Goal: Browse casually: Explore the website without a specific task or goal

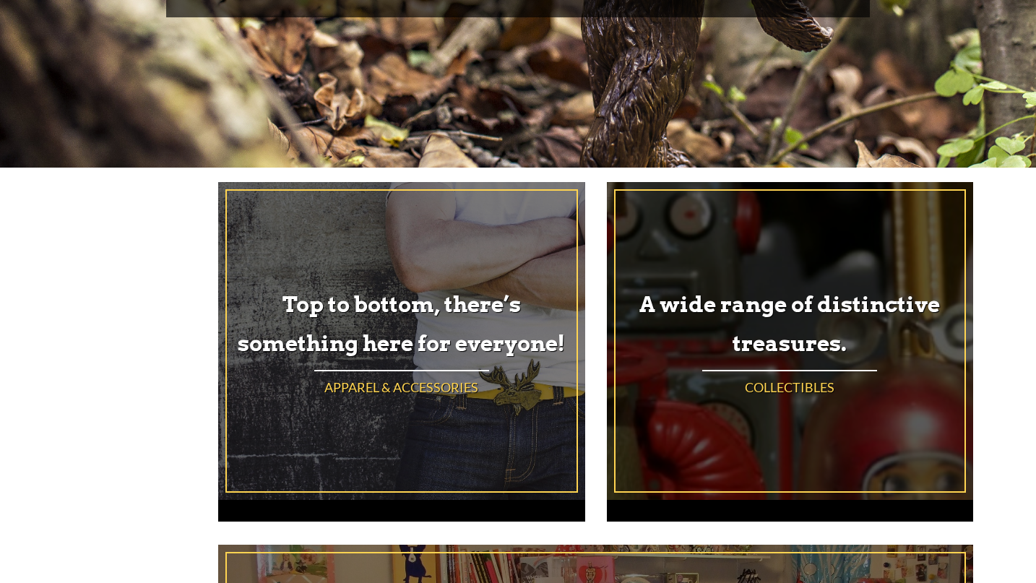
scroll to position [367, 0]
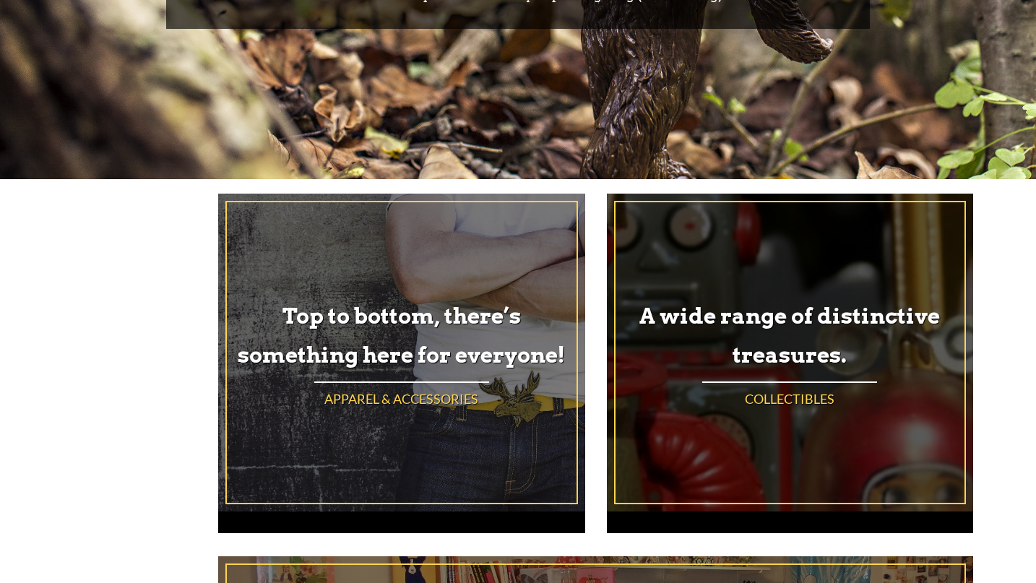
click at [789, 401] on h4 "Collectibles" at bounding box center [790, 399] width 350 height 18
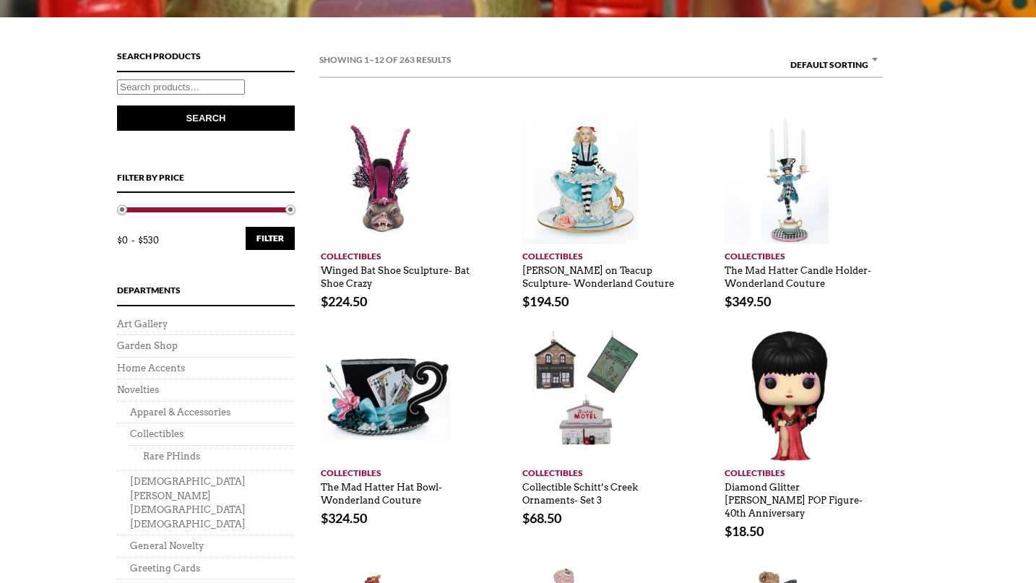
scroll to position [469, 0]
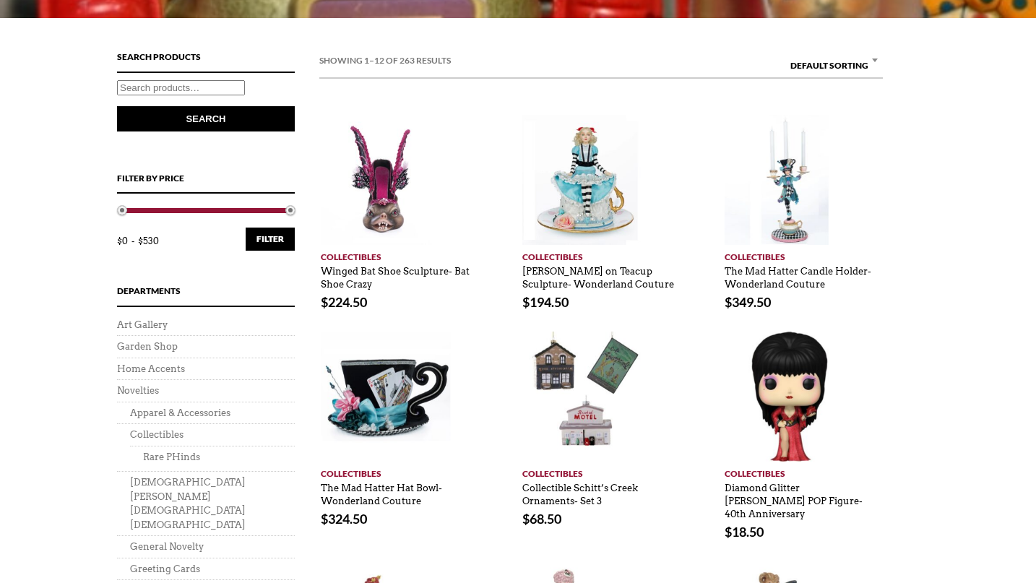
click at [876, 59] on b at bounding box center [875, 61] width 6 height 4
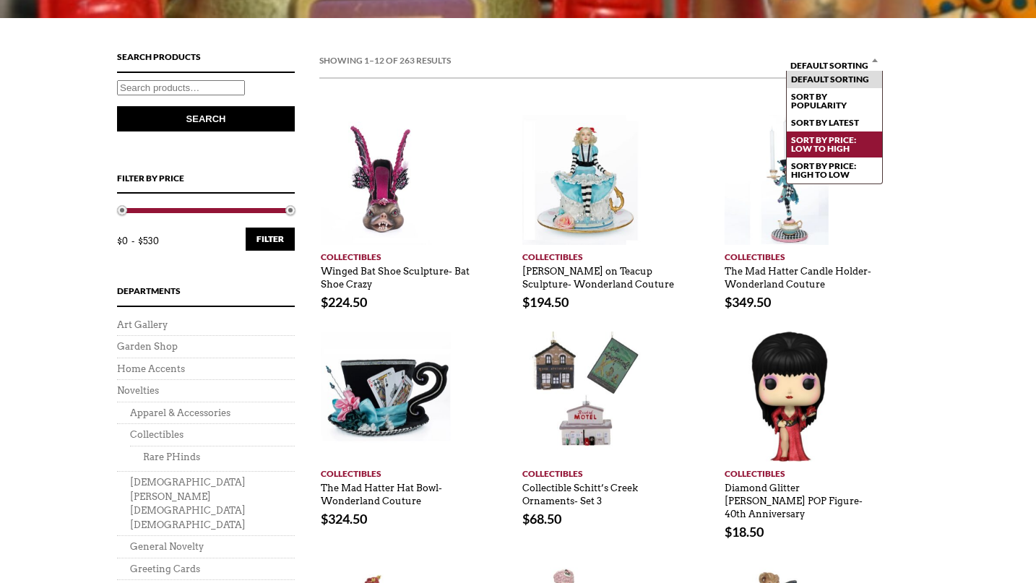
select select "price"
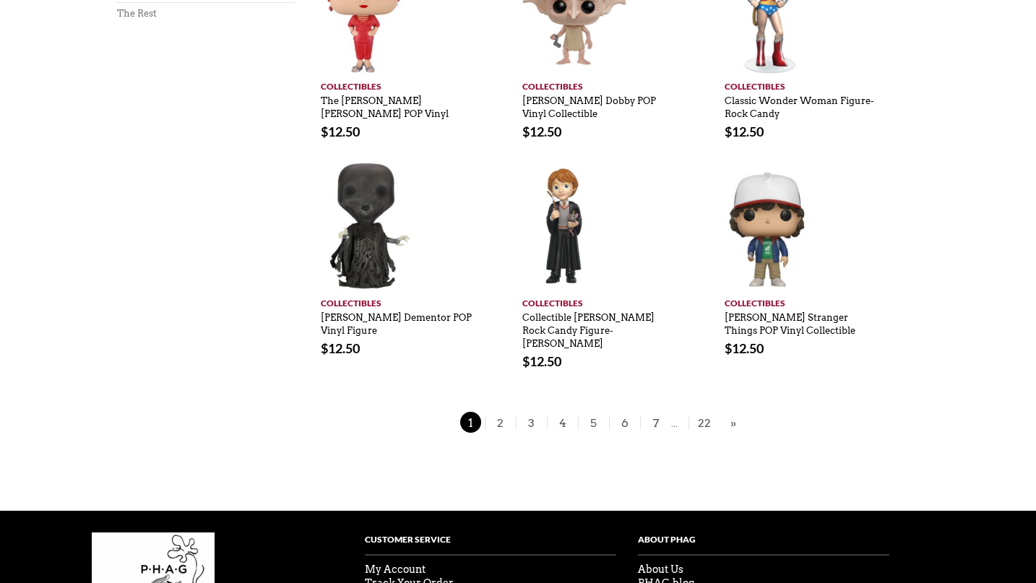
scroll to position [1090, 0]
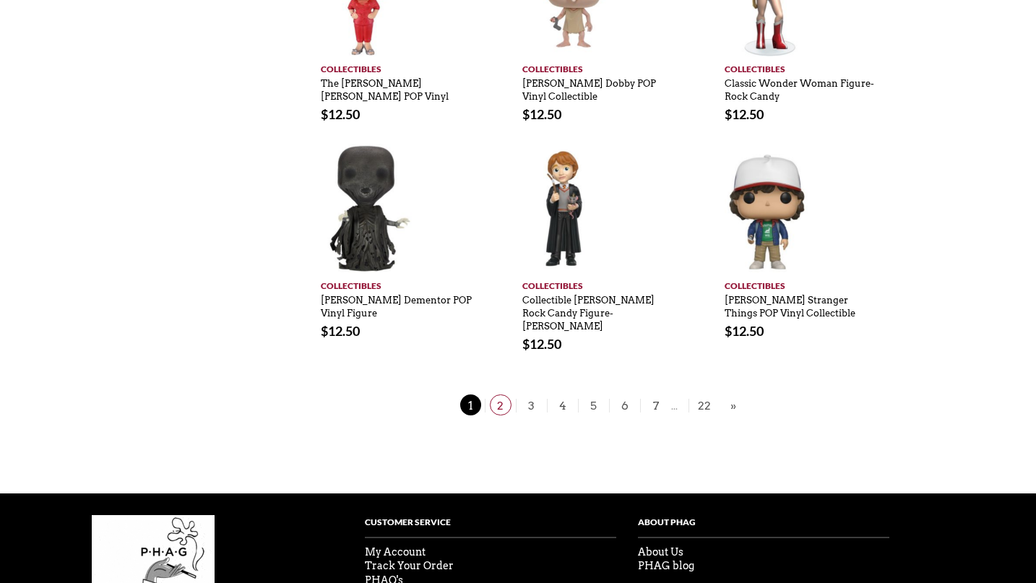
click at [500, 394] on span "2" at bounding box center [501, 404] width 22 height 21
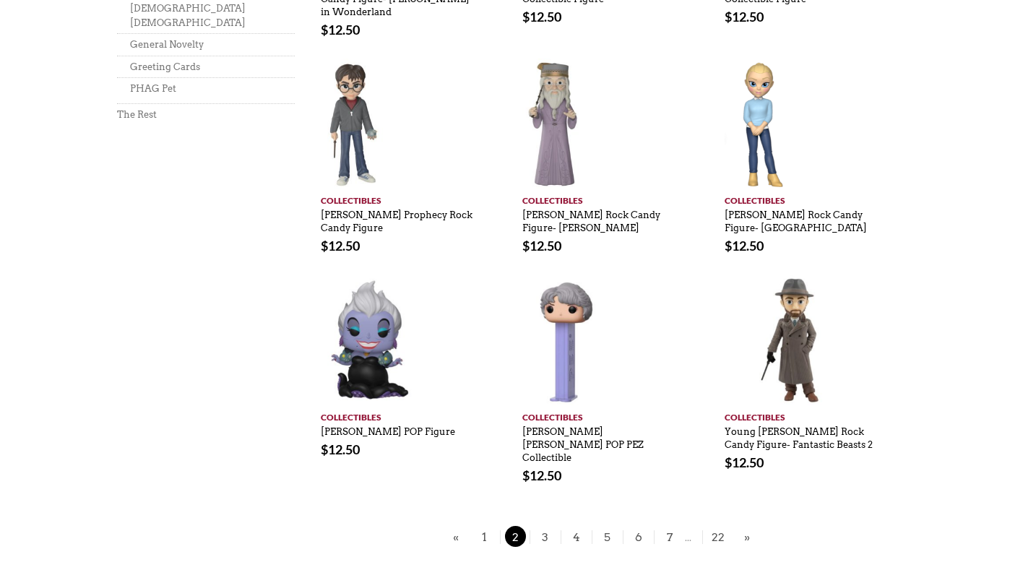
scroll to position [909, 0]
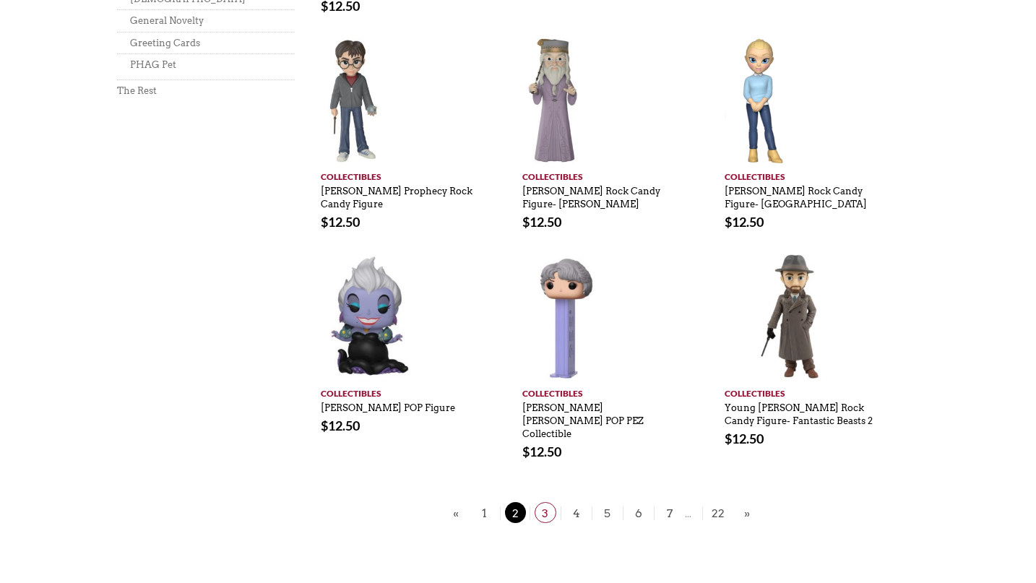
click at [546, 502] on span "3" at bounding box center [545, 512] width 22 height 21
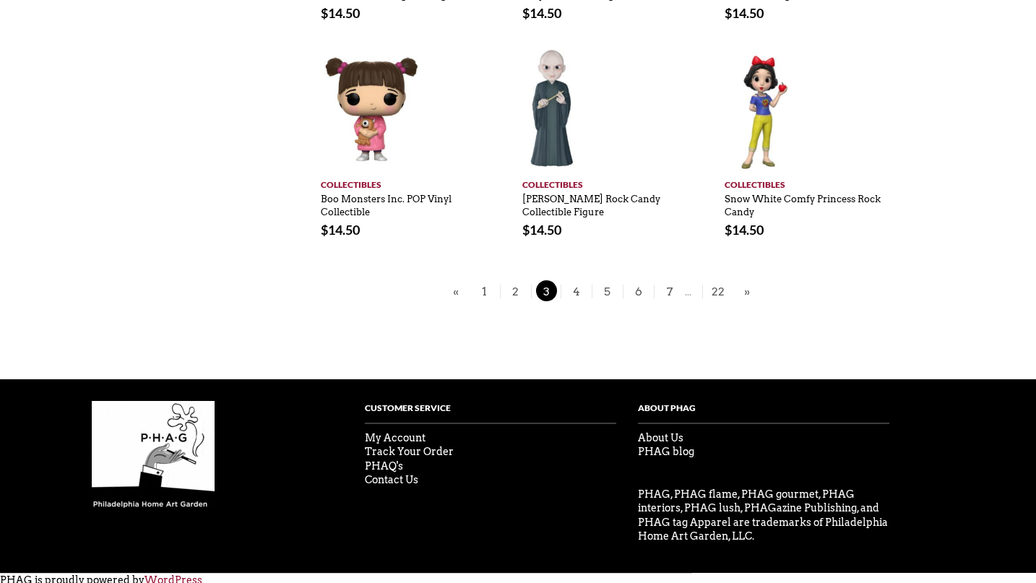
scroll to position [1104, 0]
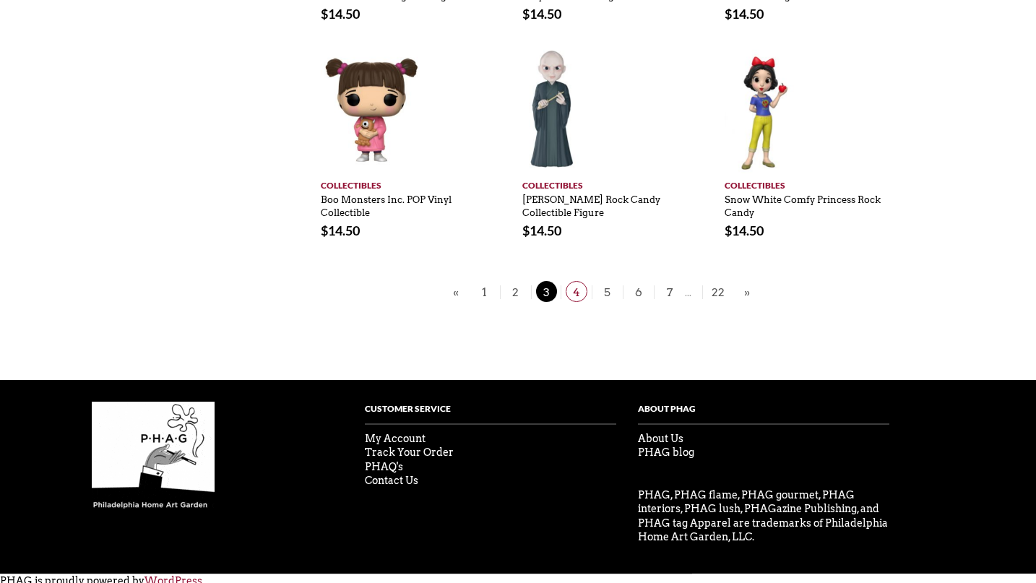
click at [576, 292] on span "4" at bounding box center [577, 291] width 22 height 21
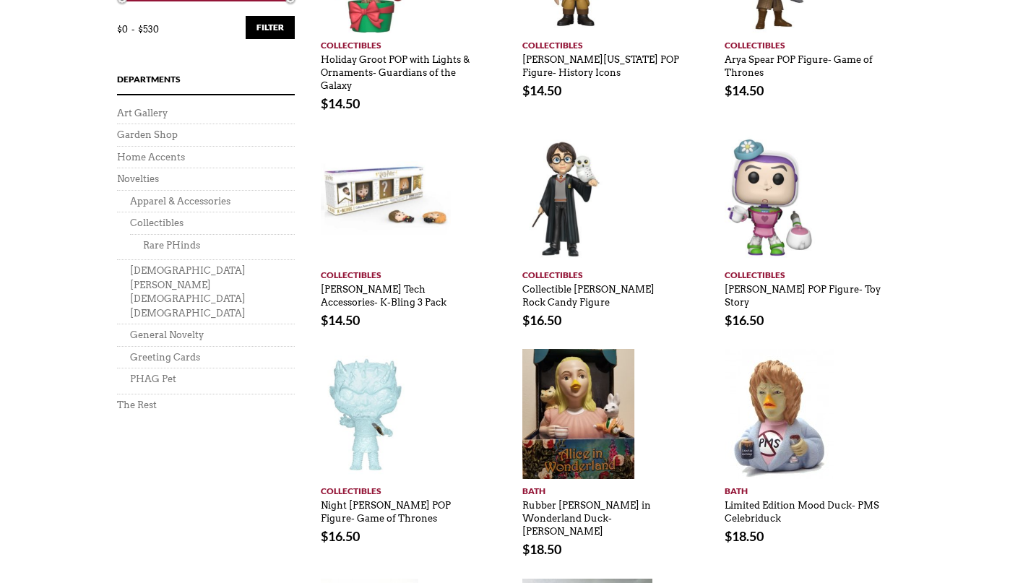
scroll to position [596, 0]
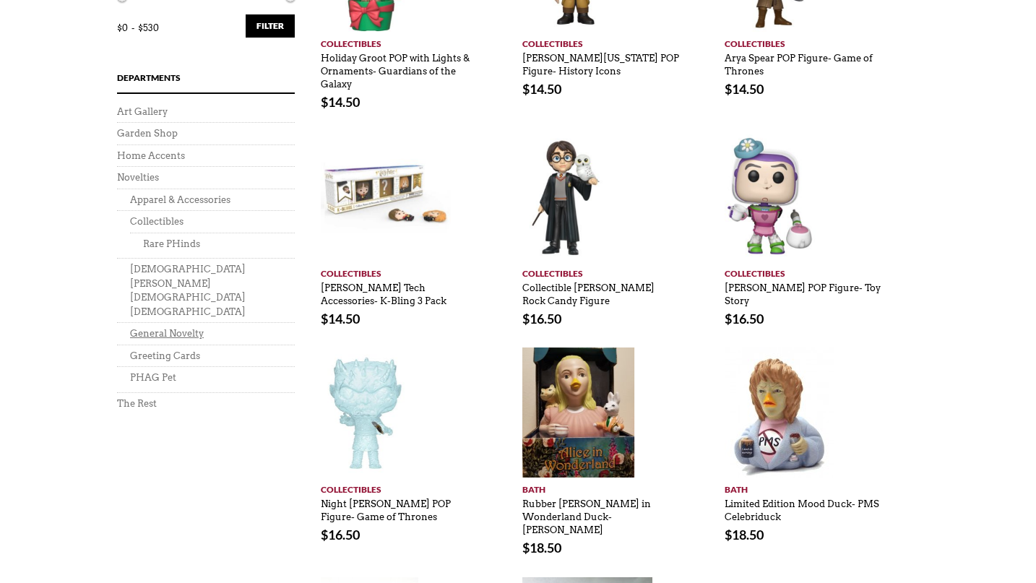
click at [169, 328] on link "General Novelty" at bounding box center [167, 333] width 74 height 11
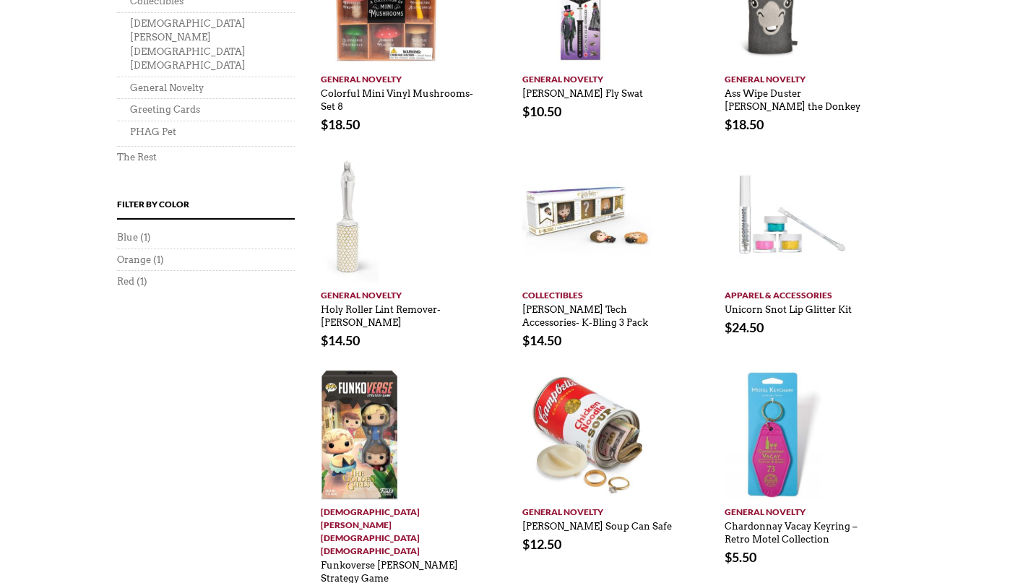
scroll to position [979, 0]
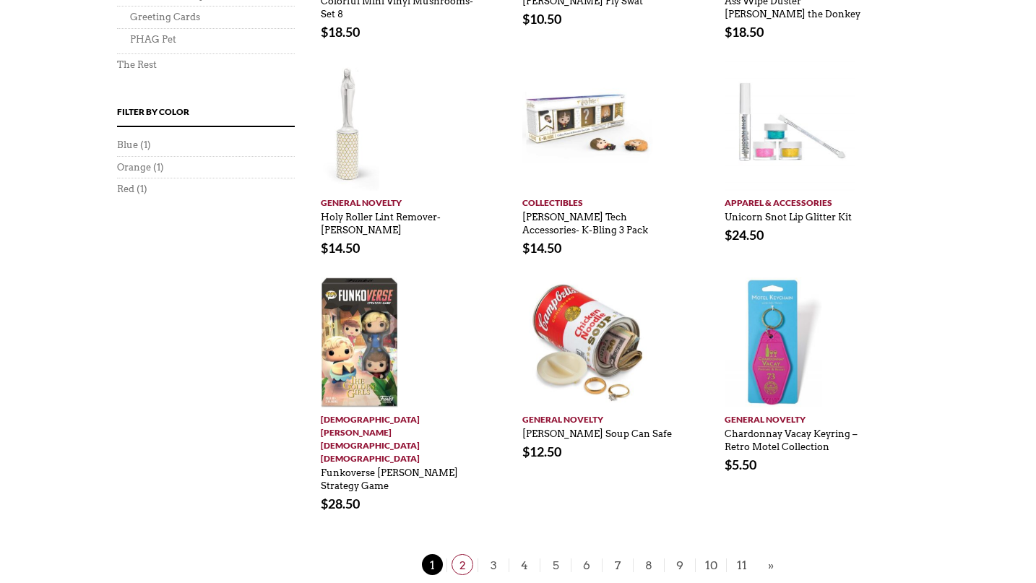
click at [463, 554] on span "2" at bounding box center [462, 564] width 22 height 21
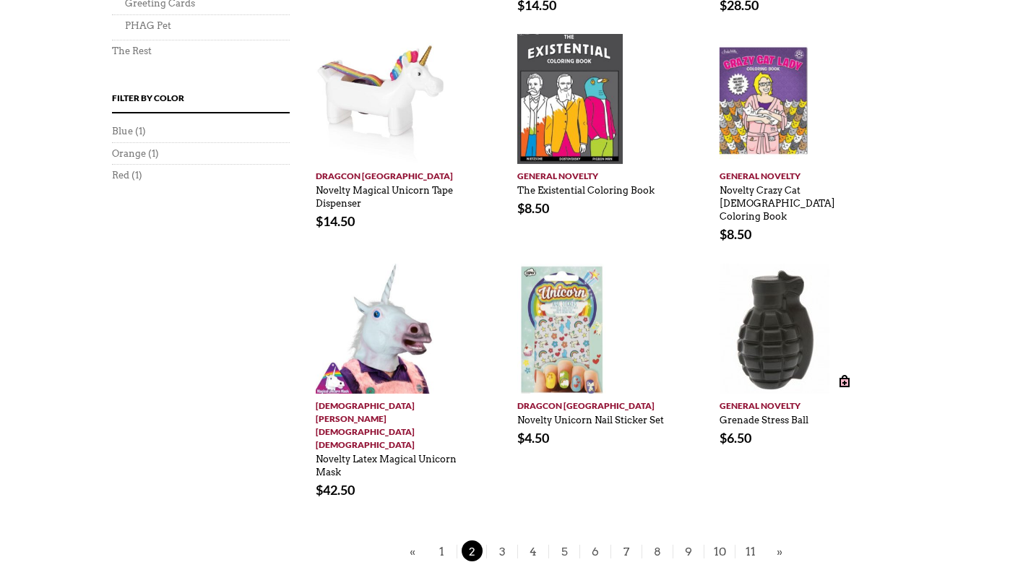
scroll to position [925, 5]
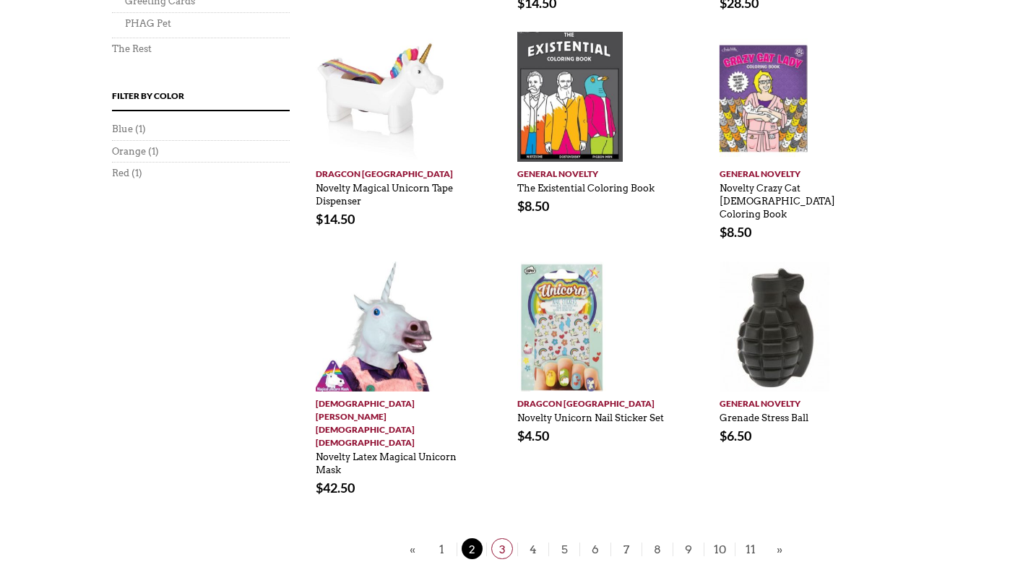
click at [501, 538] on span "3" at bounding box center [502, 548] width 22 height 21
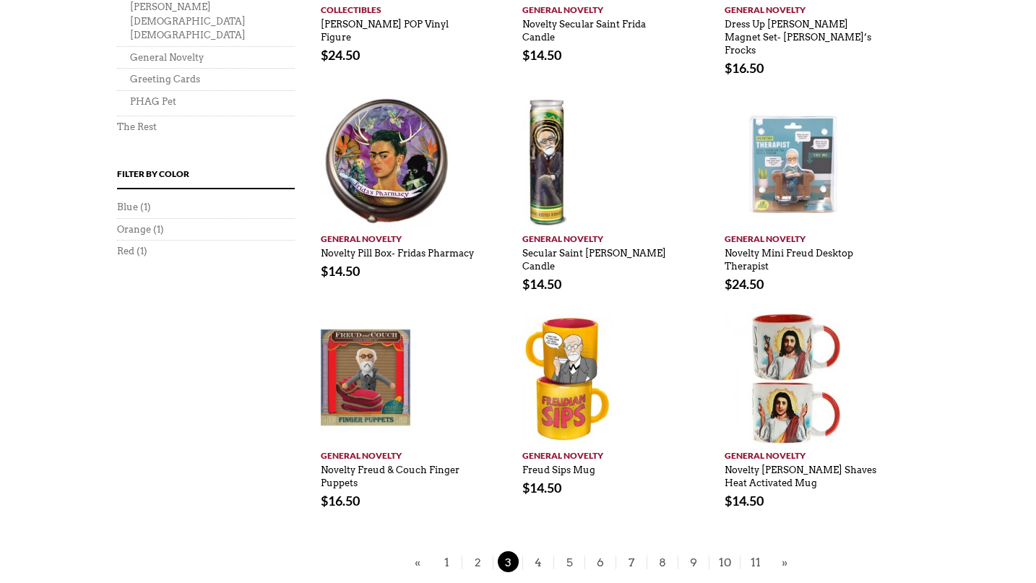
scroll to position [865, 0]
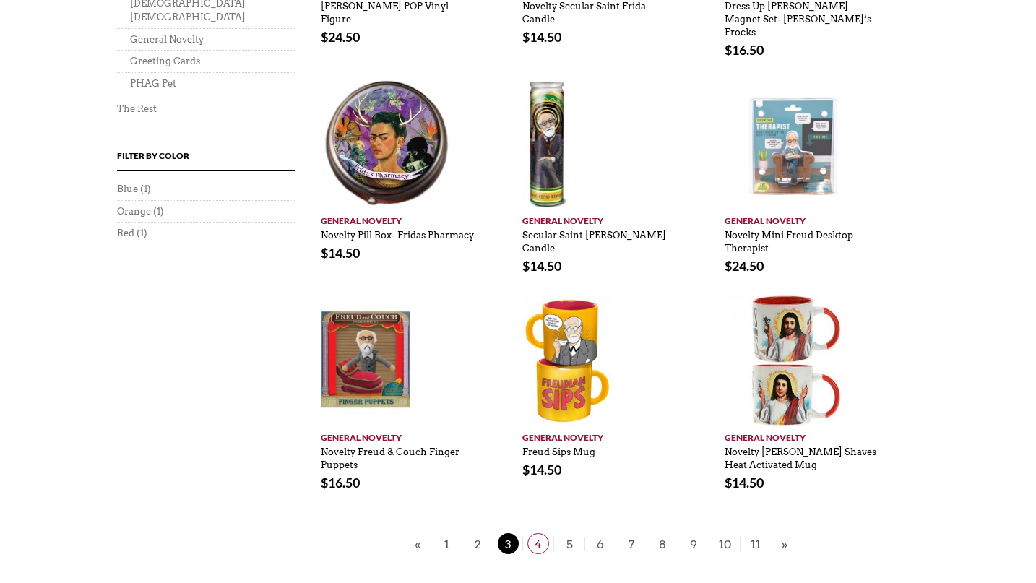
click at [535, 533] on span "4" at bounding box center [538, 543] width 22 height 21
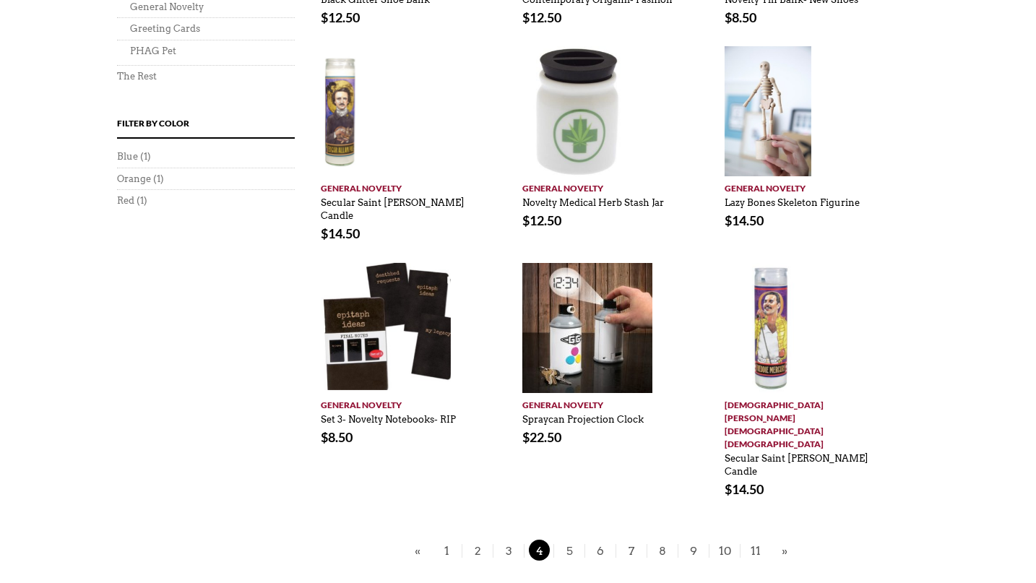
scroll to position [926, 0]
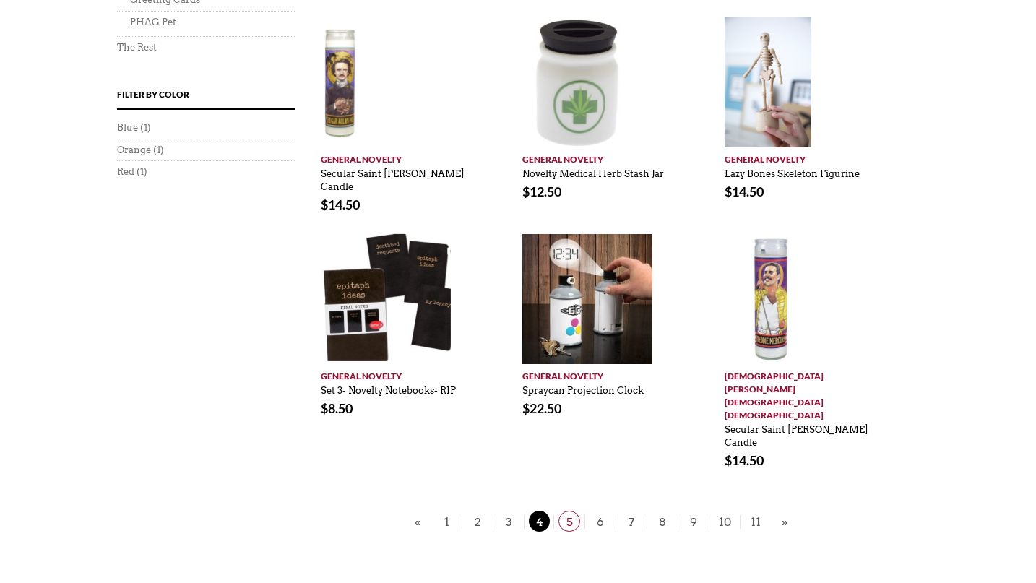
click at [569, 511] on span "5" at bounding box center [569, 521] width 22 height 21
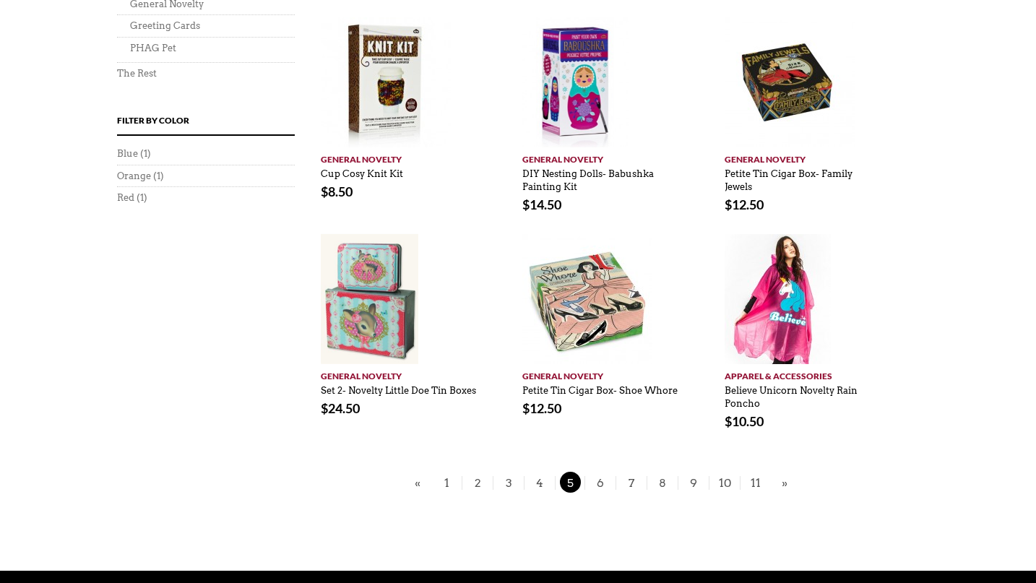
scroll to position [903, 0]
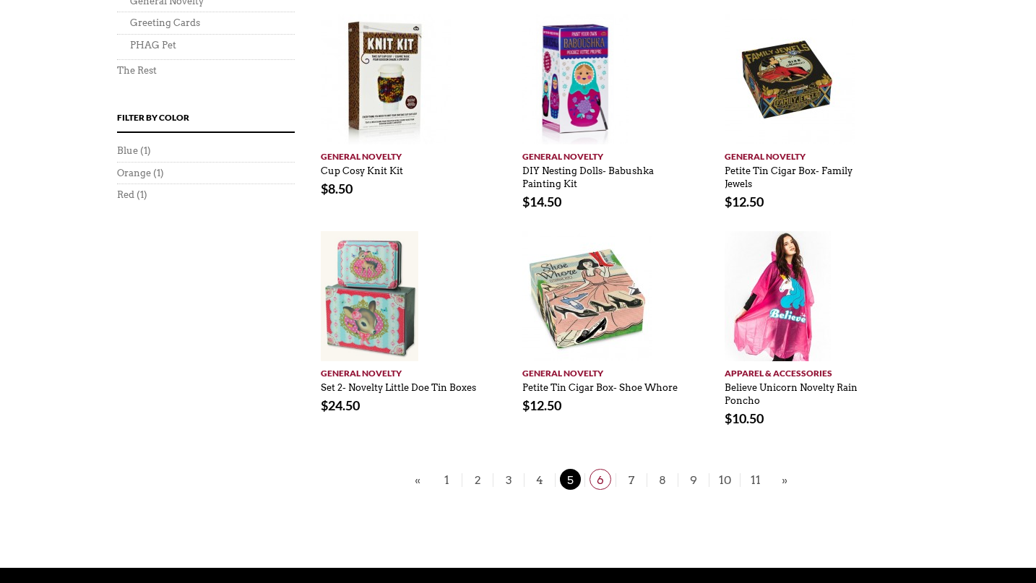
click at [600, 469] on span "6" at bounding box center [600, 479] width 22 height 21
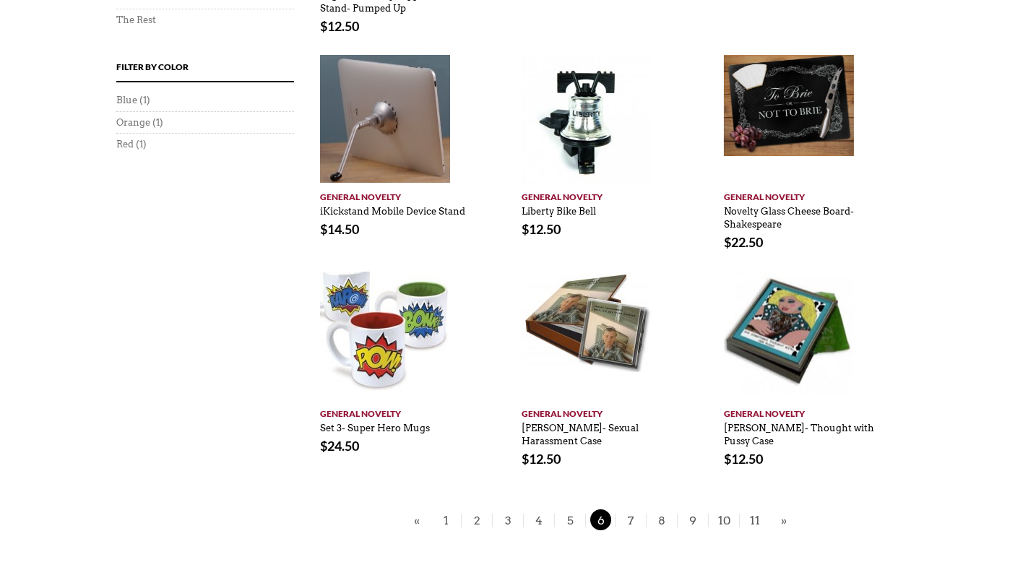
scroll to position [955, 1]
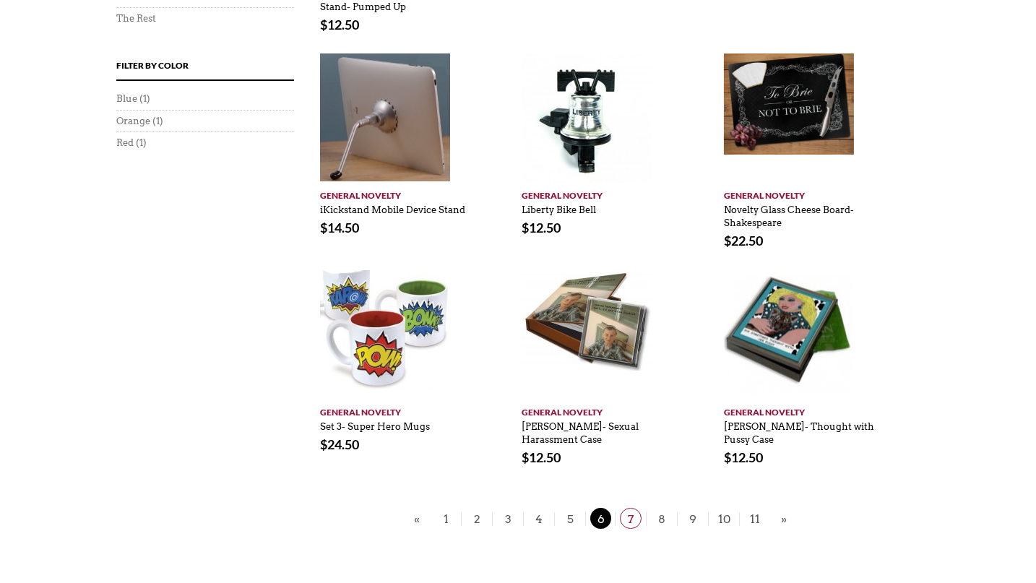
click at [630, 508] on span "7" at bounding box center [631, 518] width 22 height 21
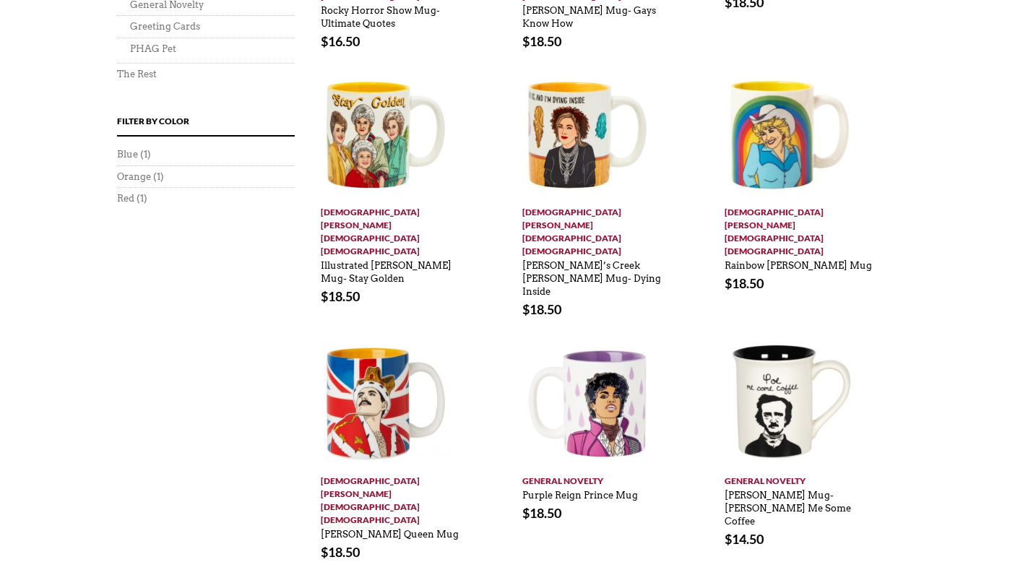
scroll to position [920, 0]
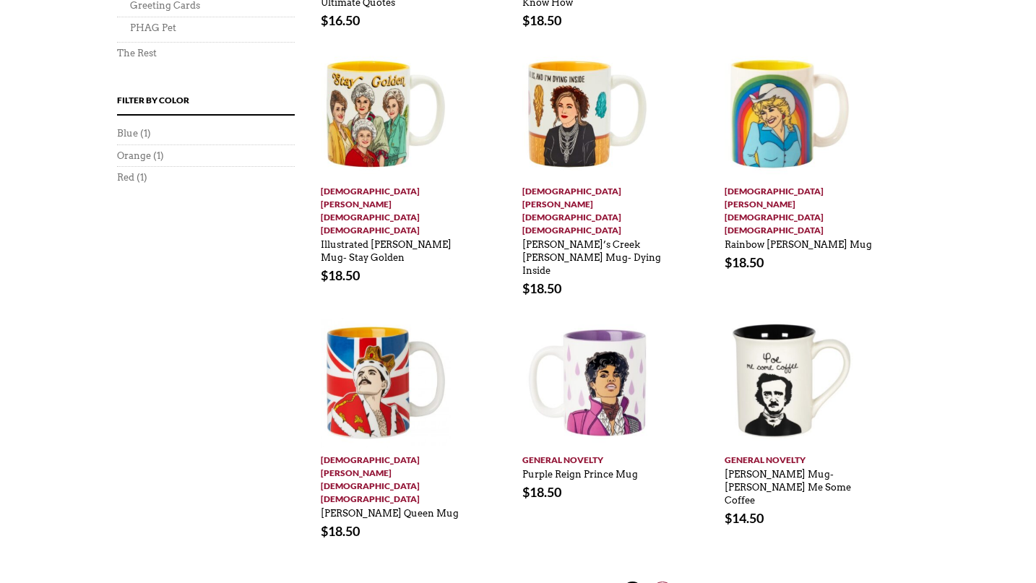
click at [661, 581] on span "8" at bounding box center [662, 591] width 22 height 21
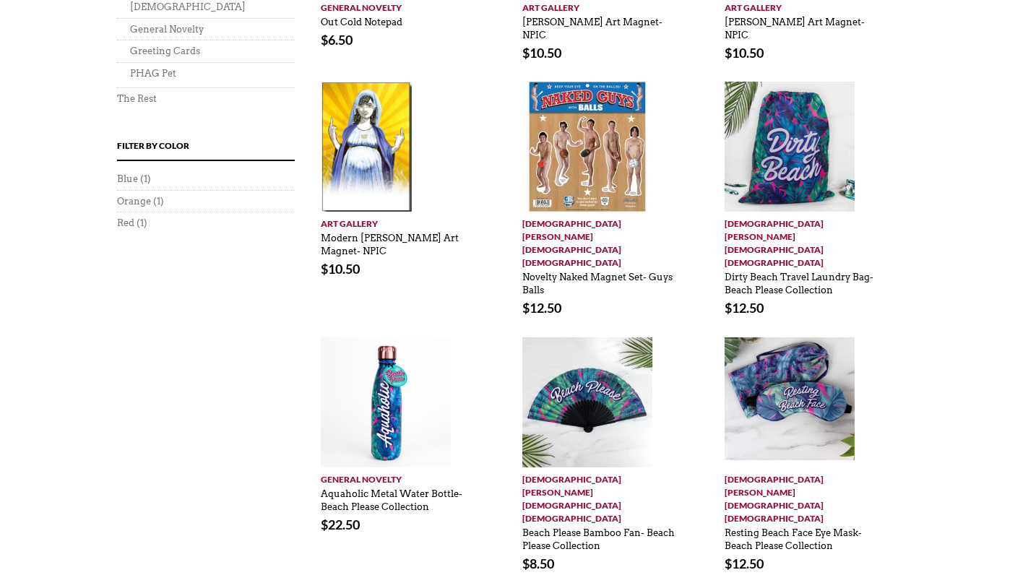
scroll to position [886, 0]
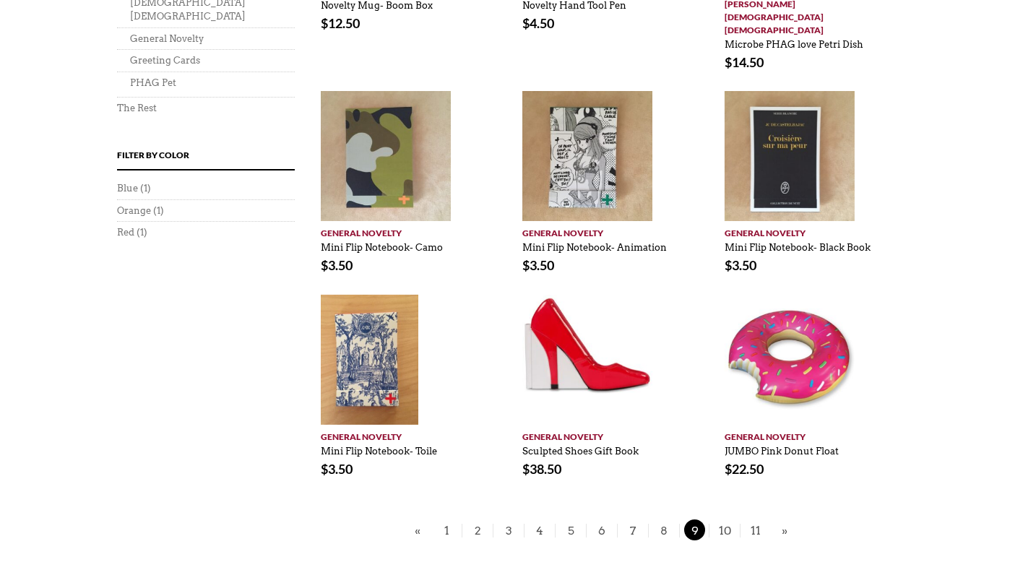
scroll to position [867, 1]
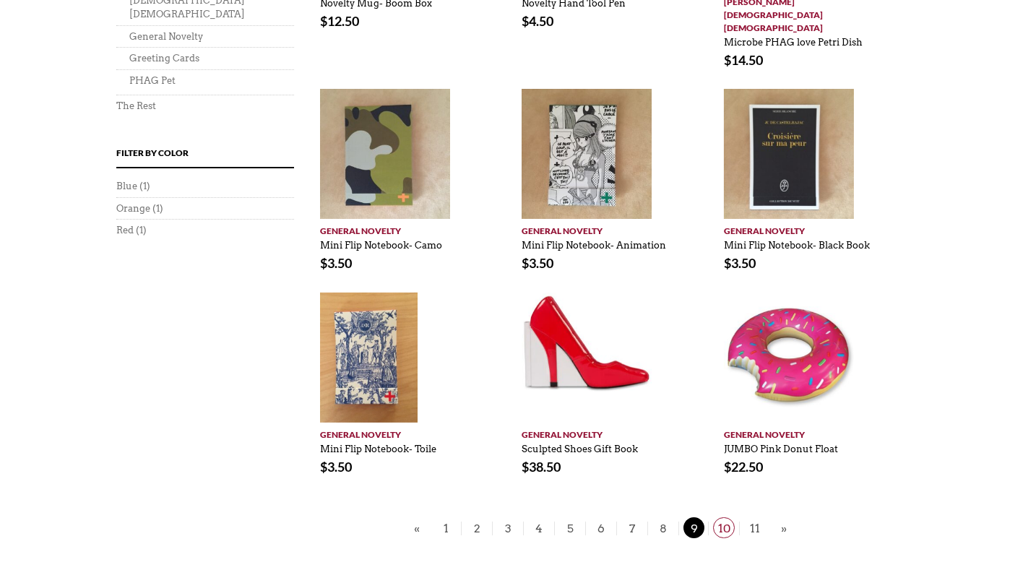
click at [725, 517] on span "10" at bounding box center [724, 527] width 22 height 21
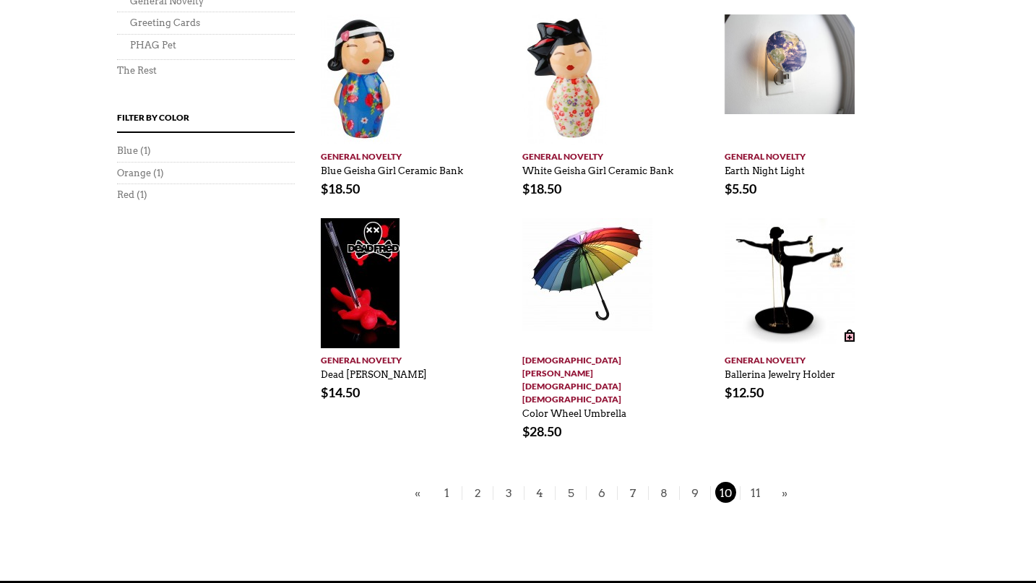
scroll to position [904, 0]
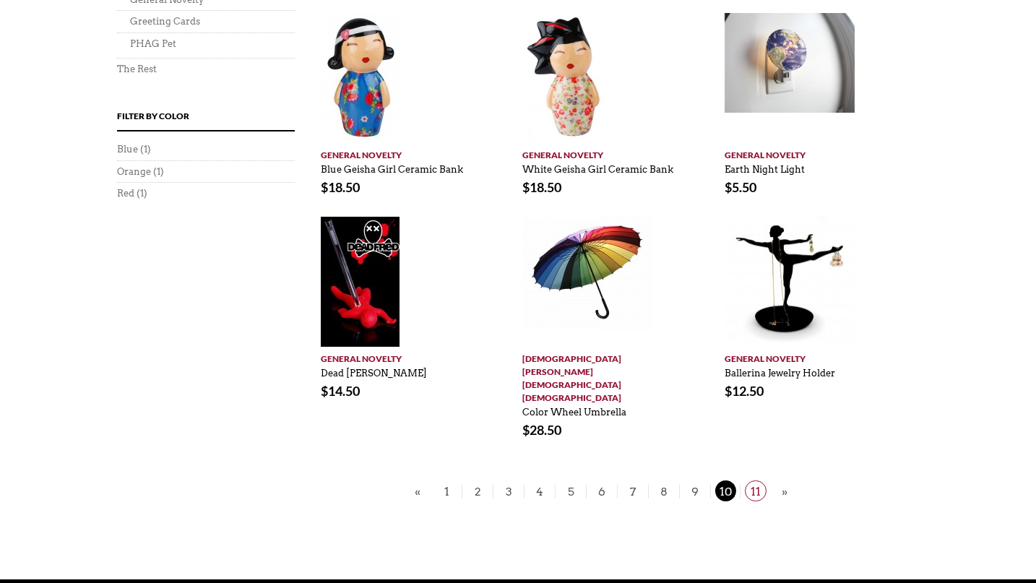
click at [756, 480] on span "11" at bounding box center [756, 490] width 22 height 21
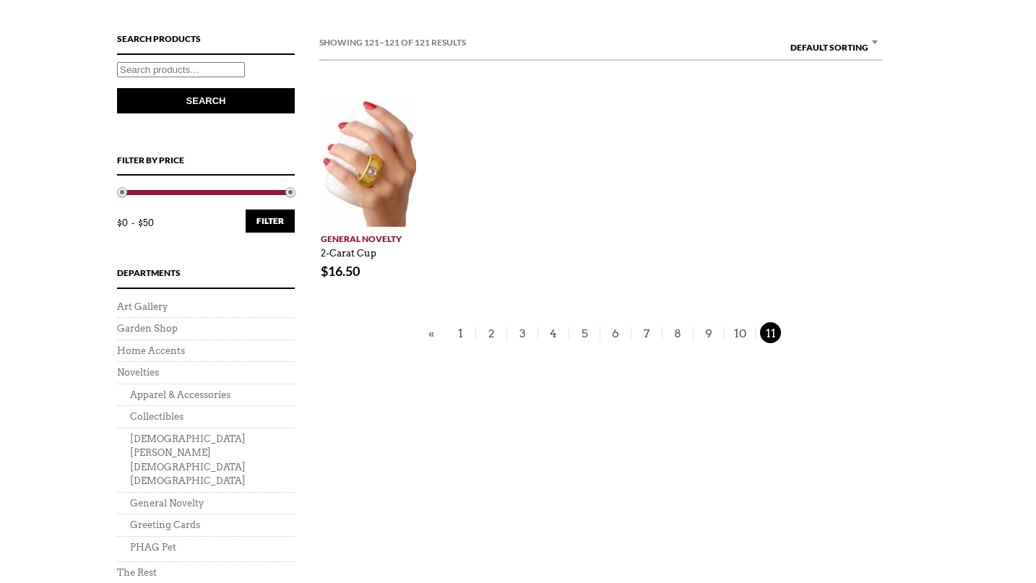
scroll to position [429, 0]
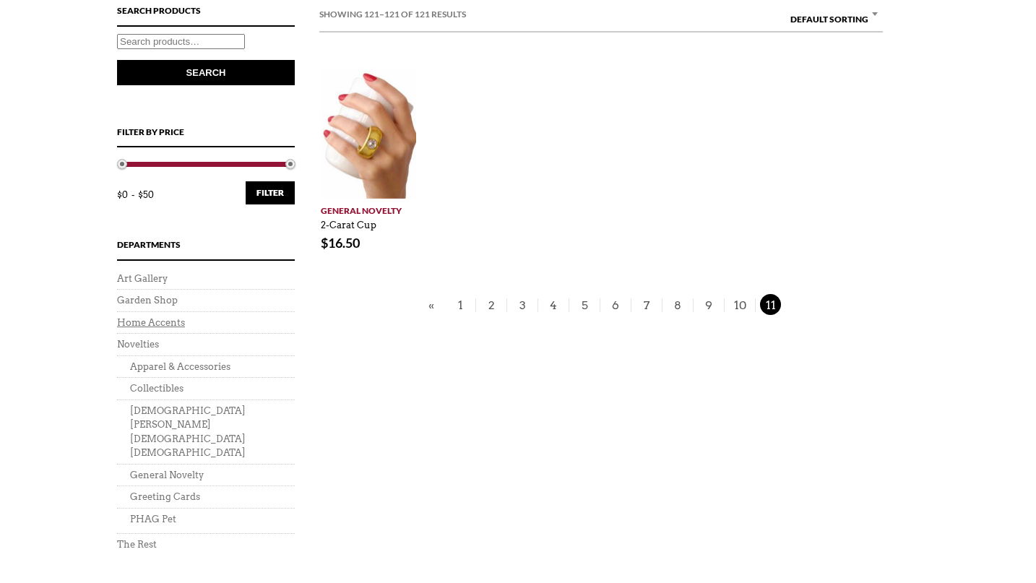
click at [158, 317] on link "Home Accents" at bounding box center [151, 322] width 68 height 11
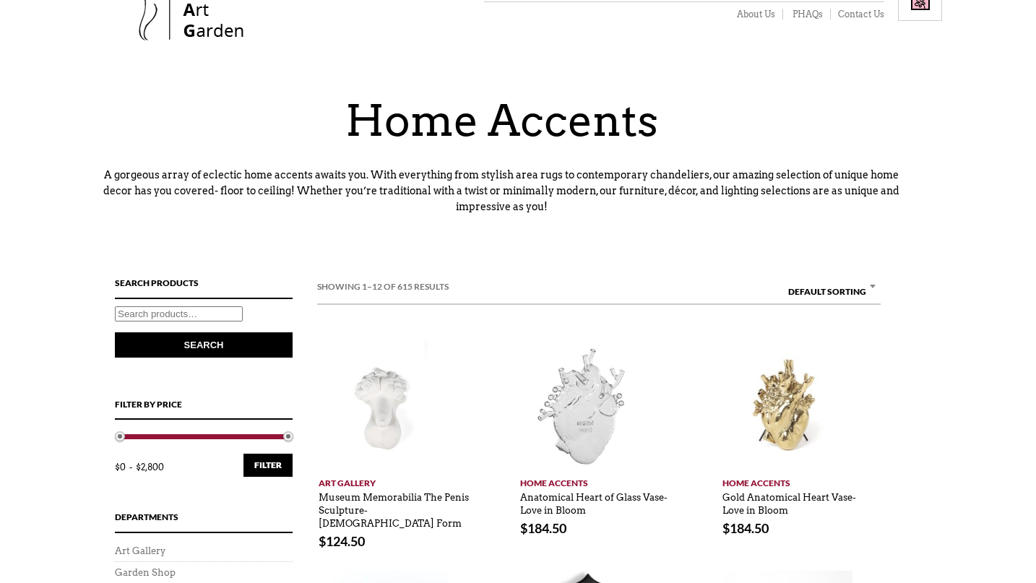
scroll to position [52, 2]
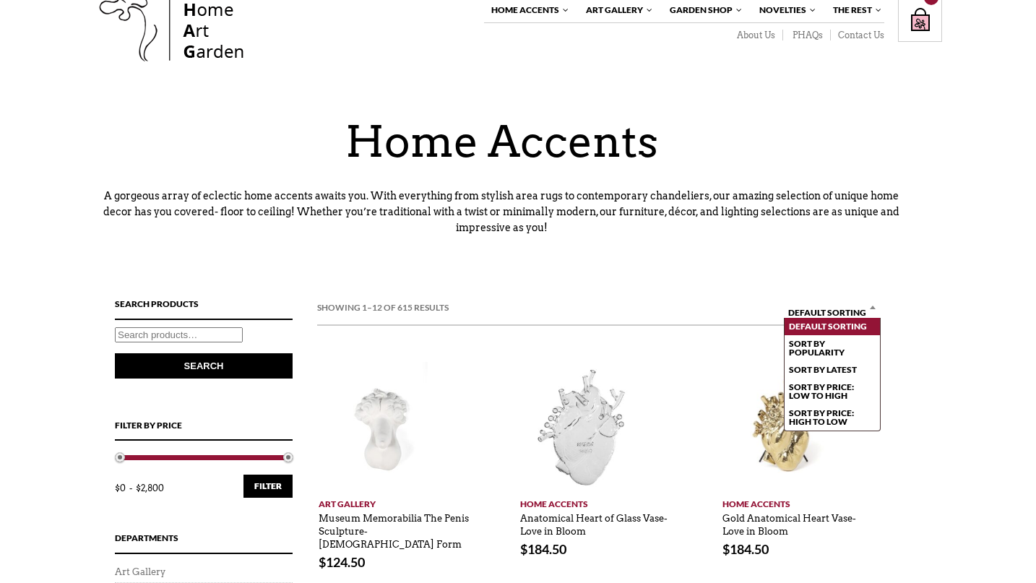
click at [843, 307] on span "× Default sorting" at bounding box center [831, 312] width 98 height 29
select select "price"
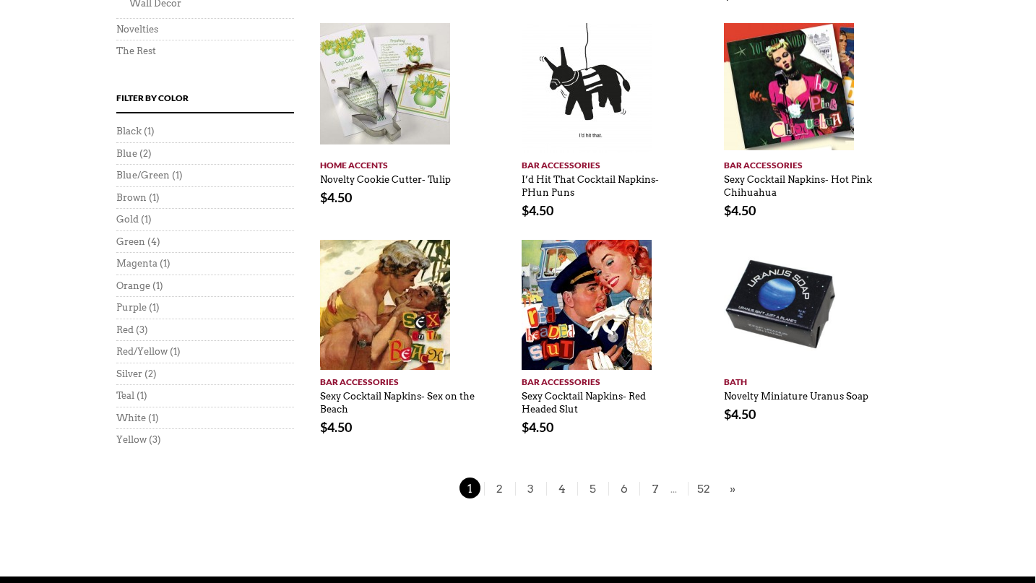
scroll to position [865, 1]
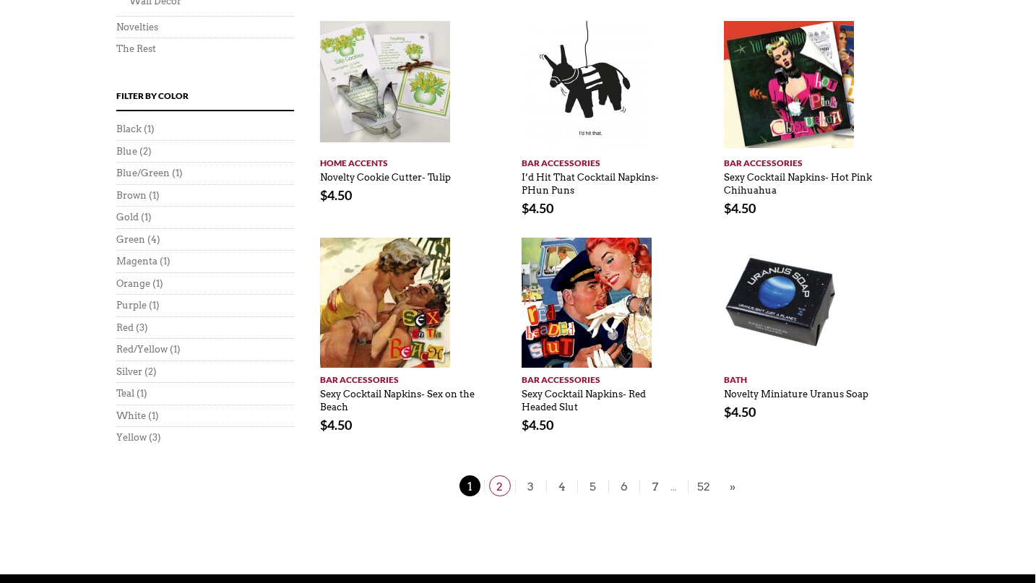
click at [499, 475] on span "2" at bounding box center [500, 485] width 22 height 21
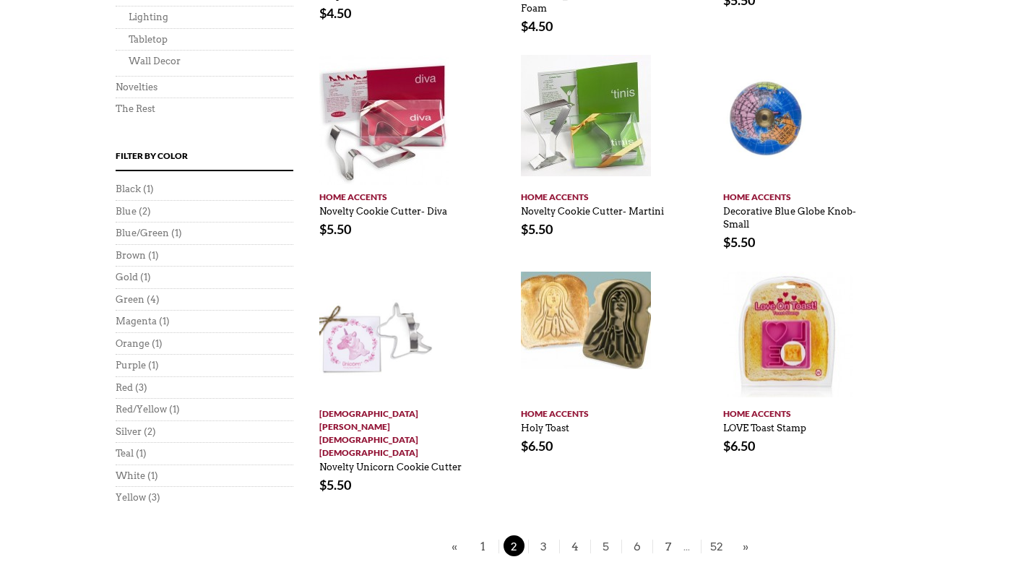
scroll to position [727, 1]
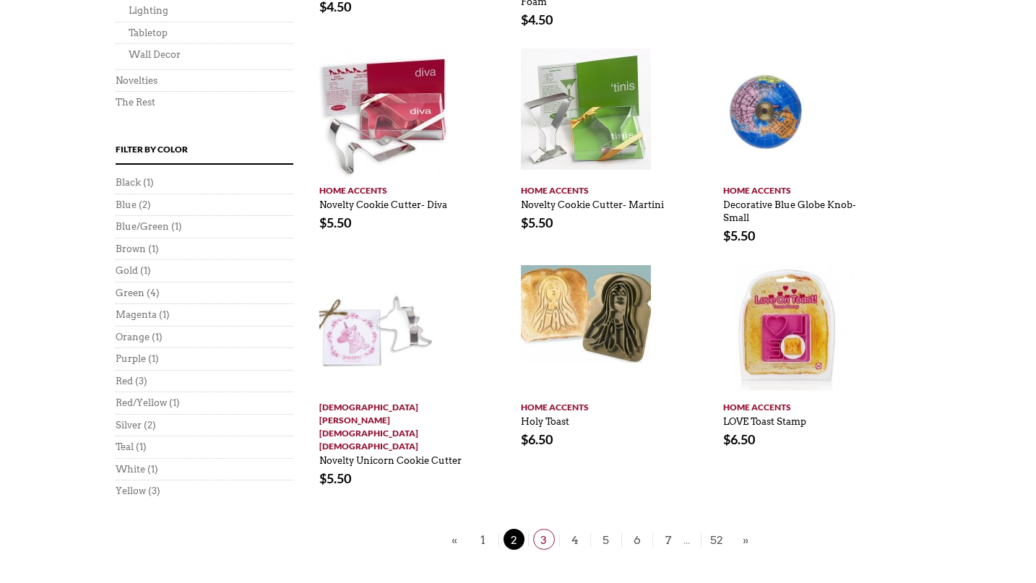
click at [541, 529] on span "3" at bounding box center [544, 539] width 22 height 21
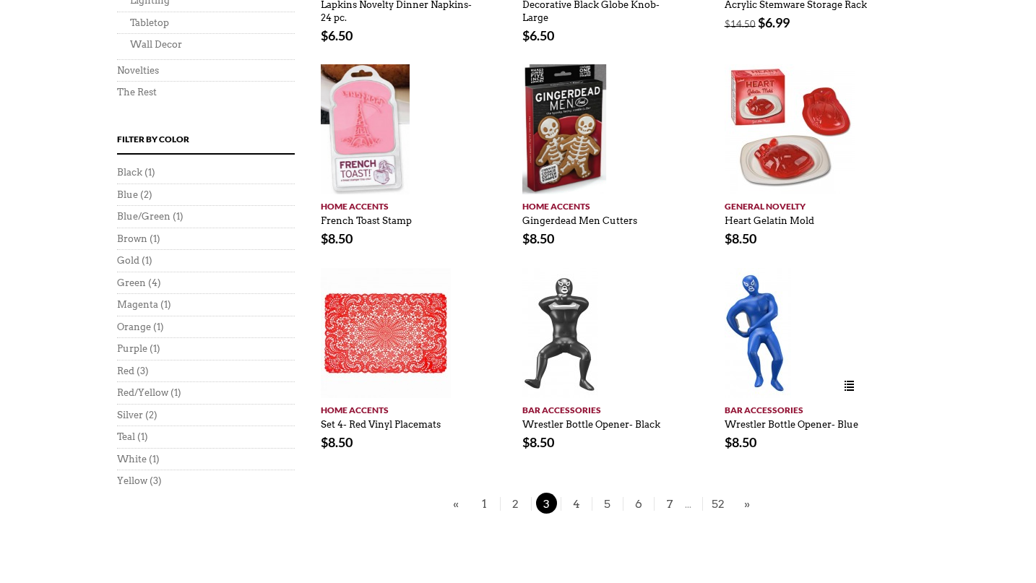
scroll to position [786, 0]
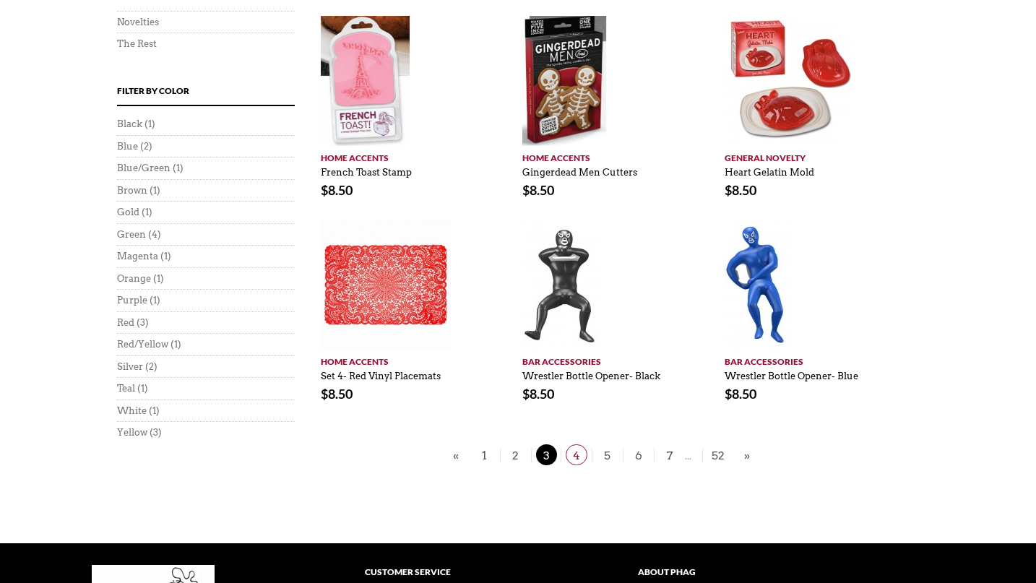
click at [575, 444] on span "4" at bounding box center [577, 454] width 22 height 21
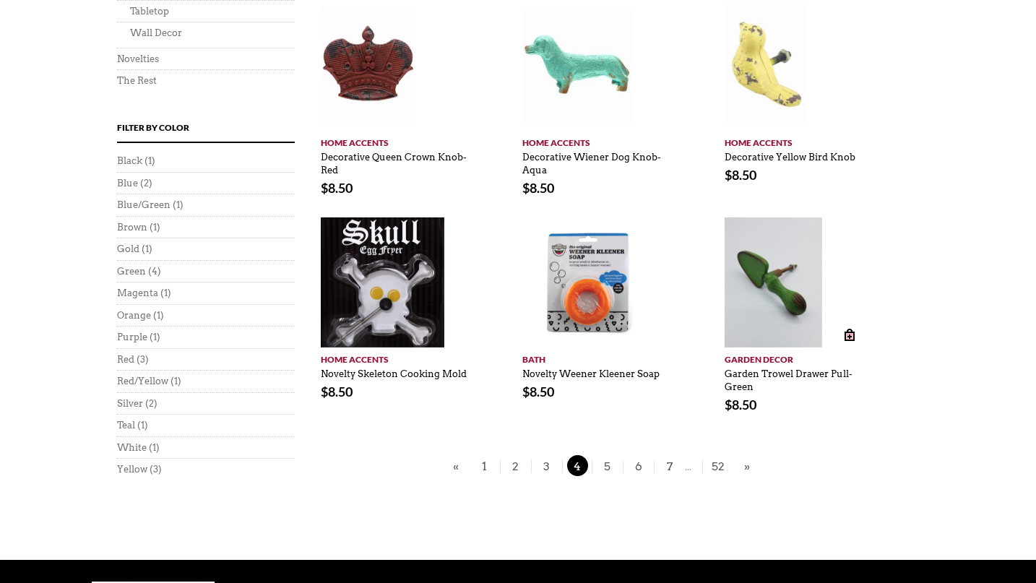
scroll to position [754, 0]
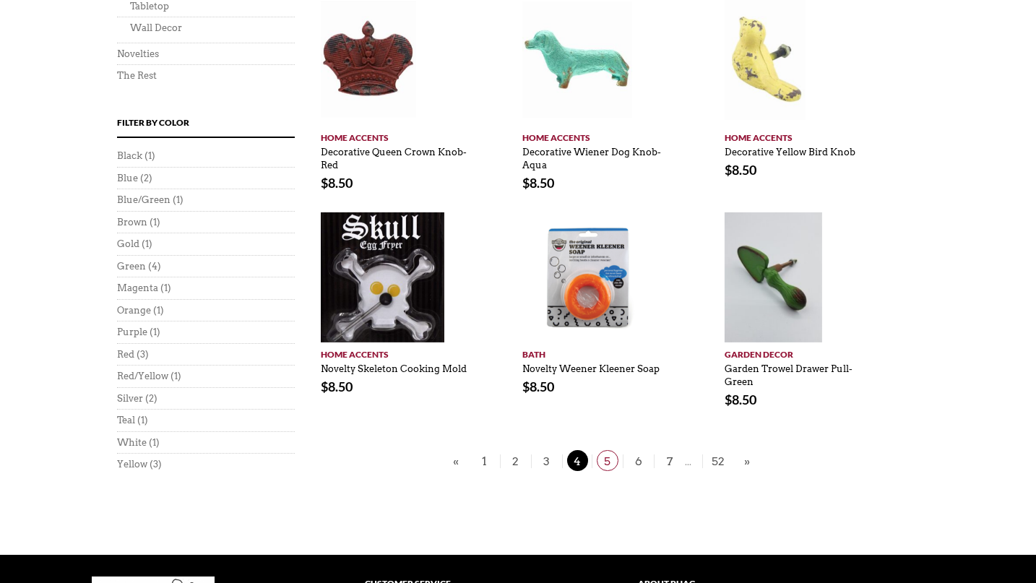
click at [607, 459] on span "5" at bounding box center [608, 460] width 22 height 21
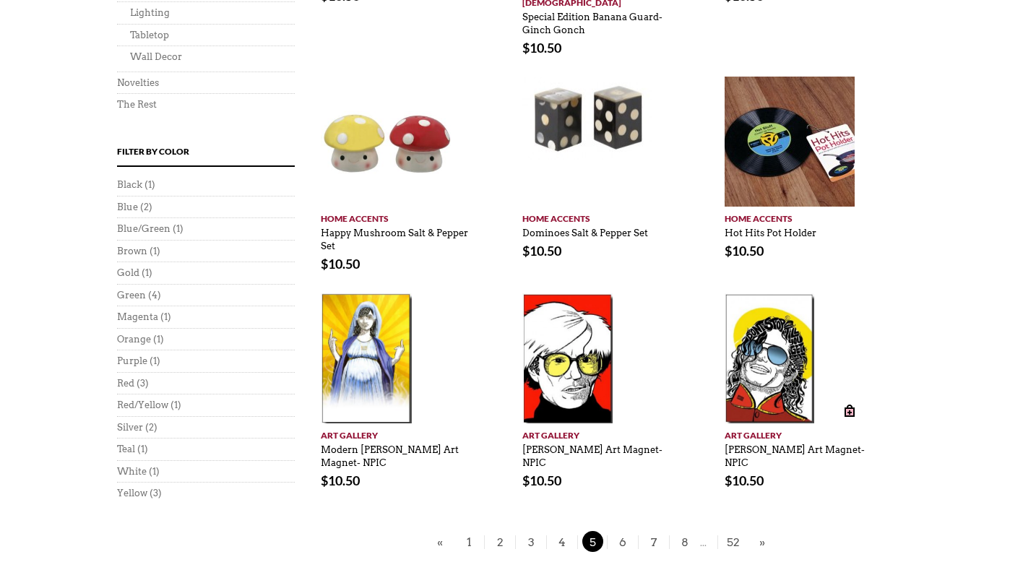
scroll to position [726, 0]
click at [623, 530] on span "6" at bounding box center [623, 540] width 22 height 21
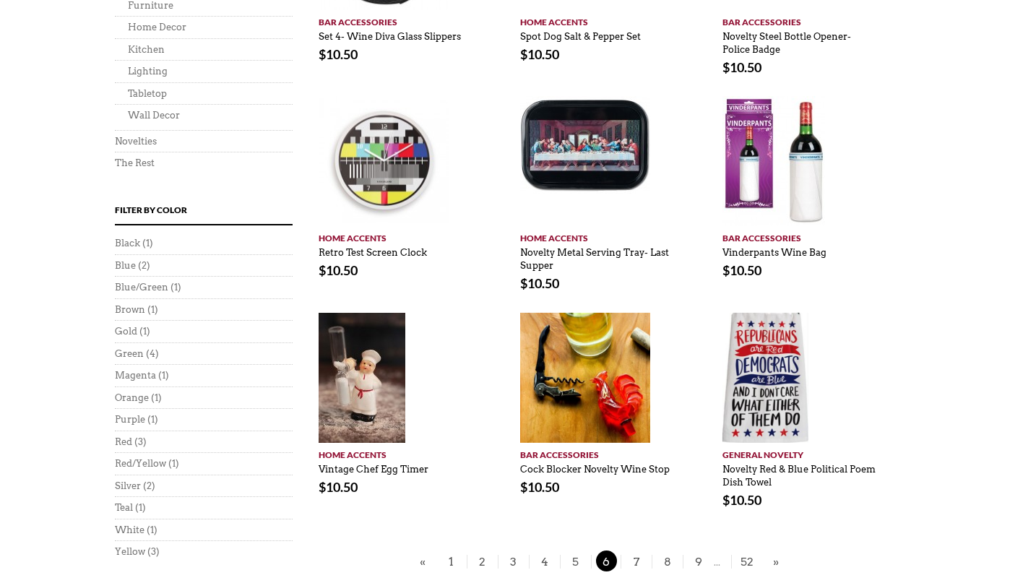
scroll to position [683, 2]
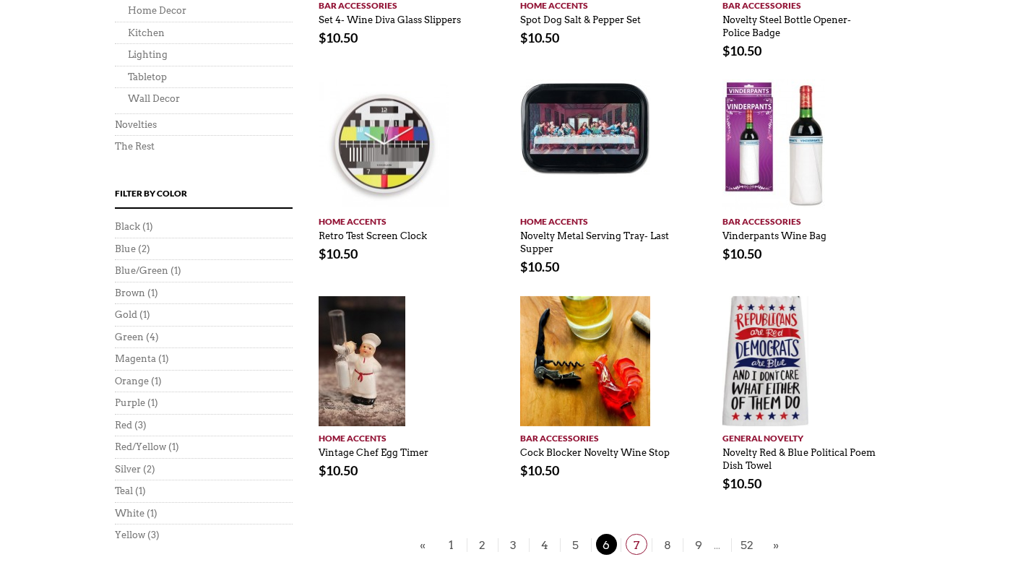
click at [636, 542] on span "7" at bounding box center [636, 544] width 22 height 21
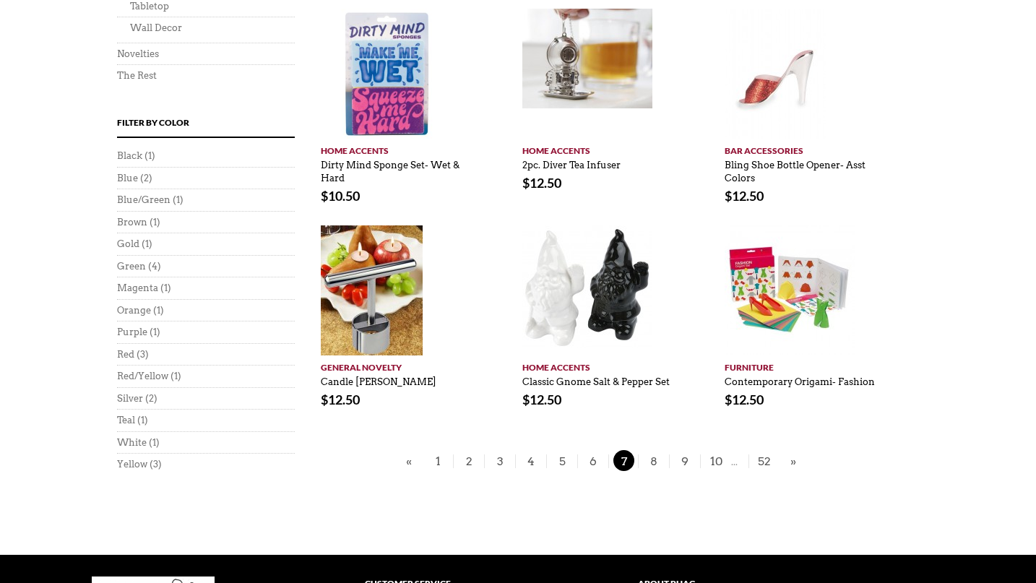
scroll to position [758, 0]
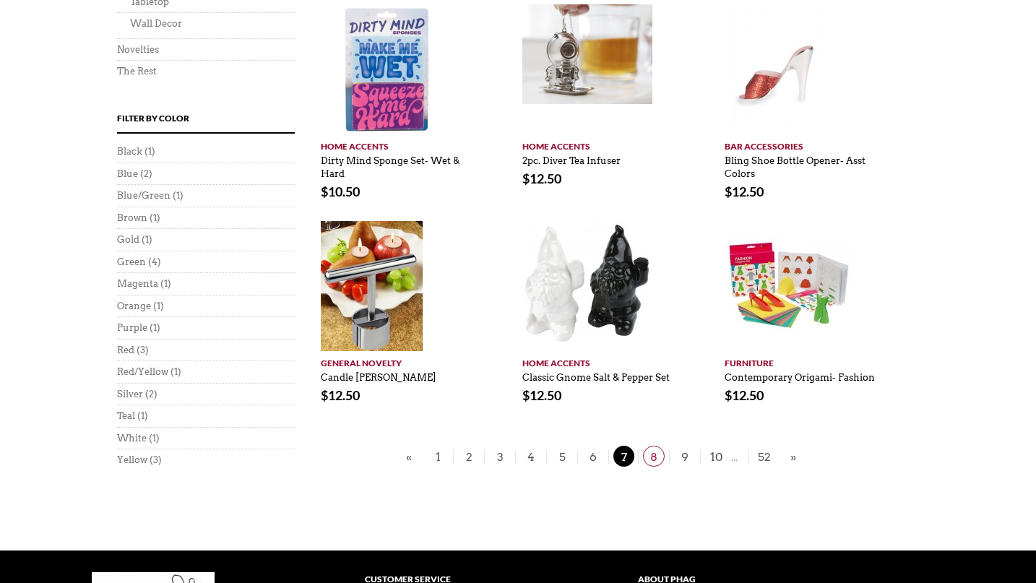
click at [654, 454] on span "8" at bounding box center [654, 456] width 22 height 21
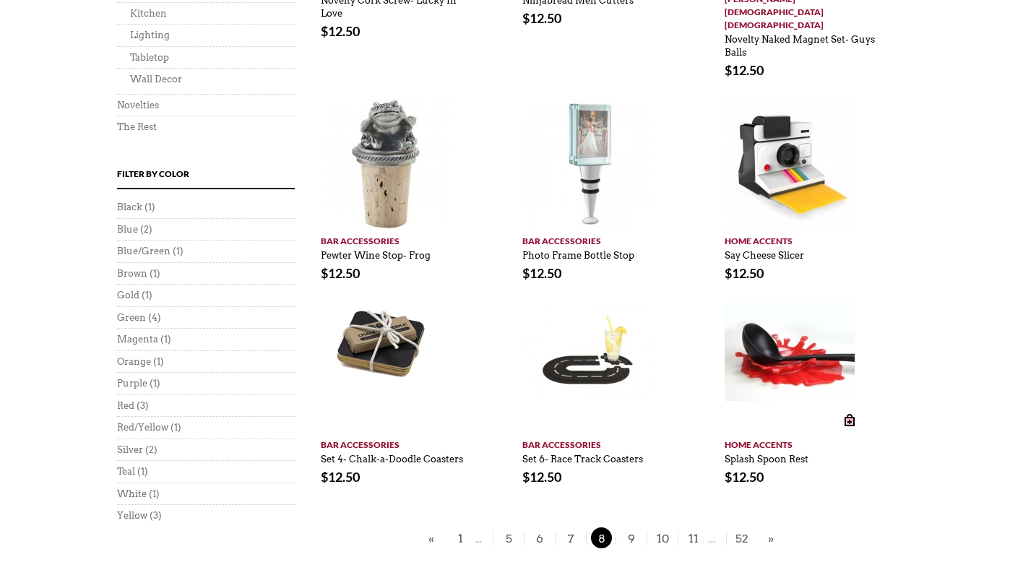
scroll to position [709, 0]
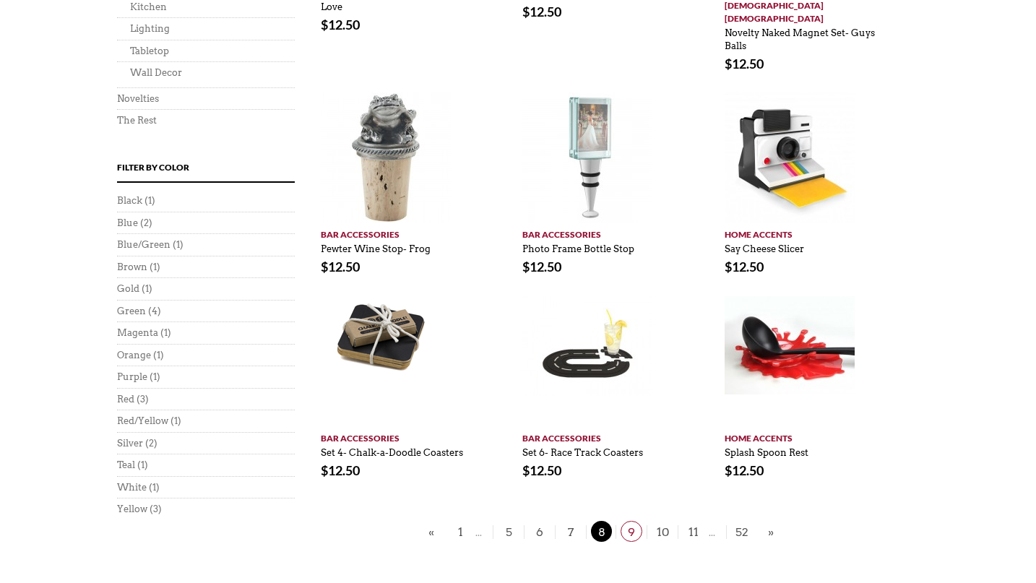
click at [630, 521] on span "9" at bounding box center [631, 531] width 22 height 21
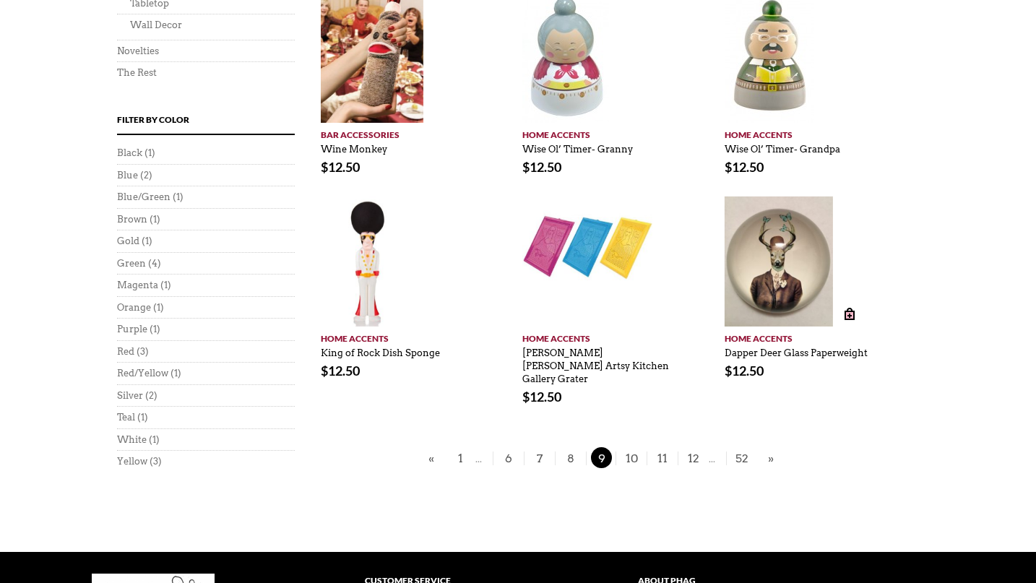
scroll to position [784, 0]
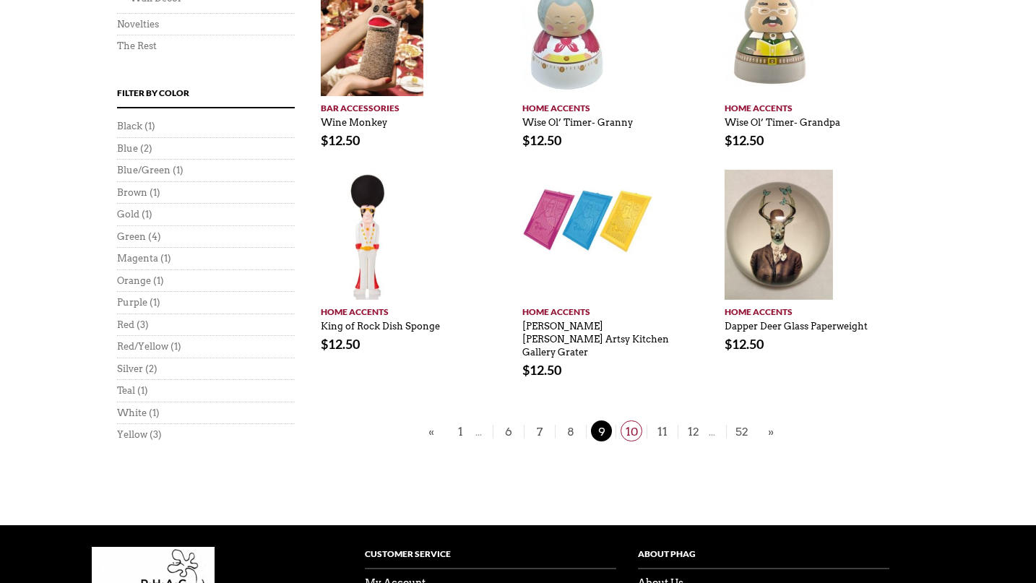
click at [630, 420] on span "10" at bounding box center [631, 430] width 22 height 21
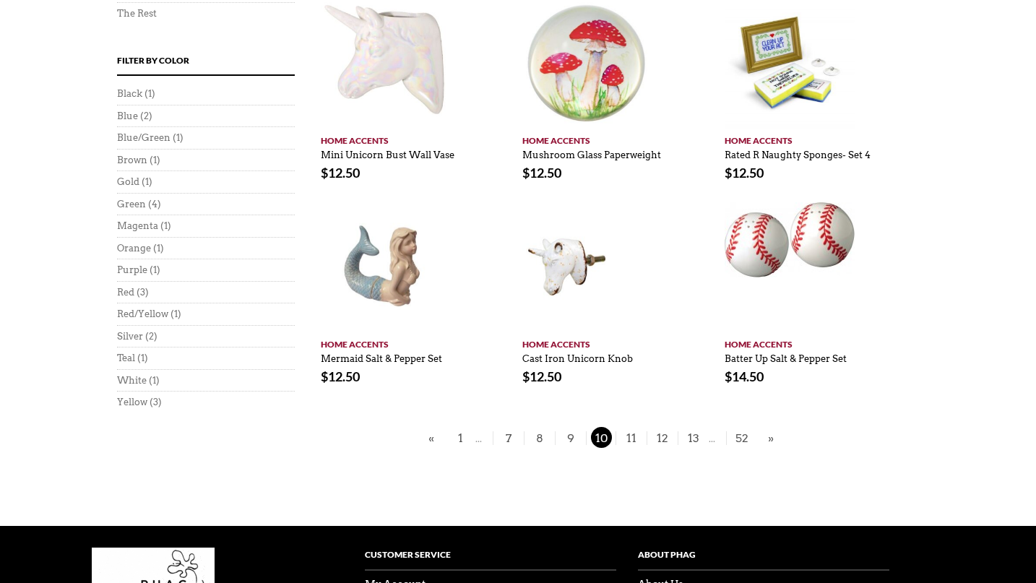
scroll to position [819, 0]
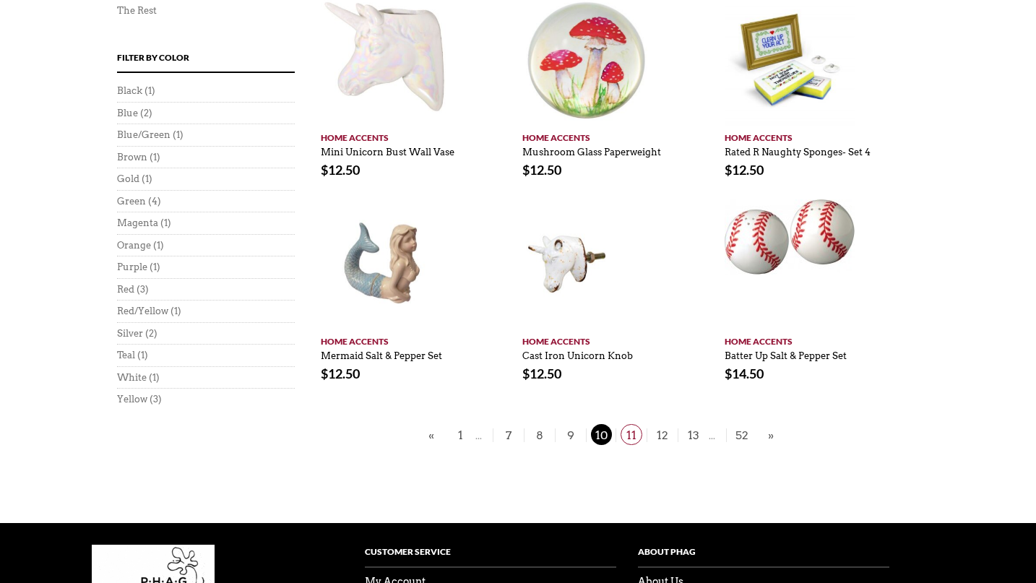
click at [631, 424] on span "11" at bounding box center [631, 434] width 22 height 21
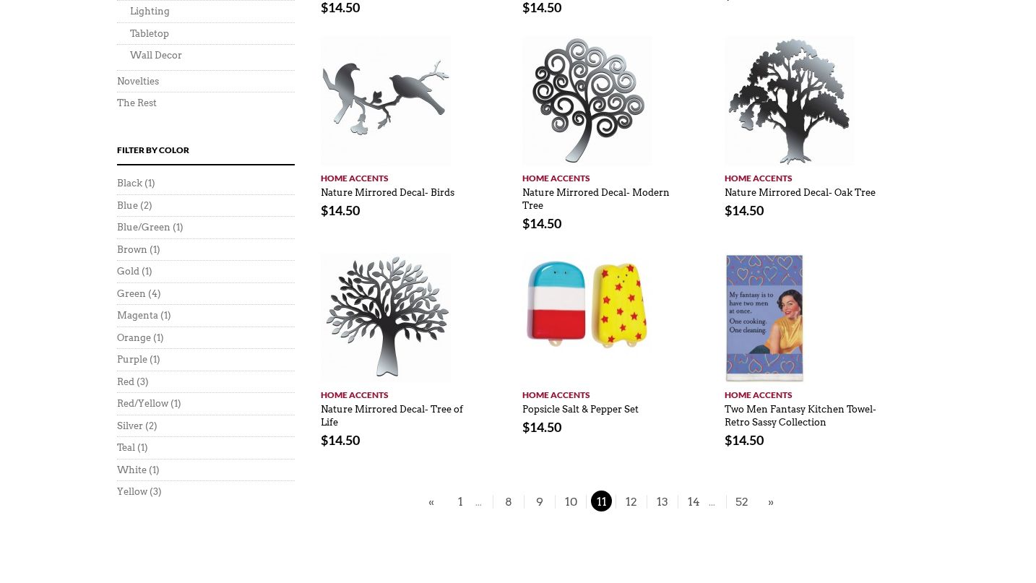
scroll to position [733, 0]
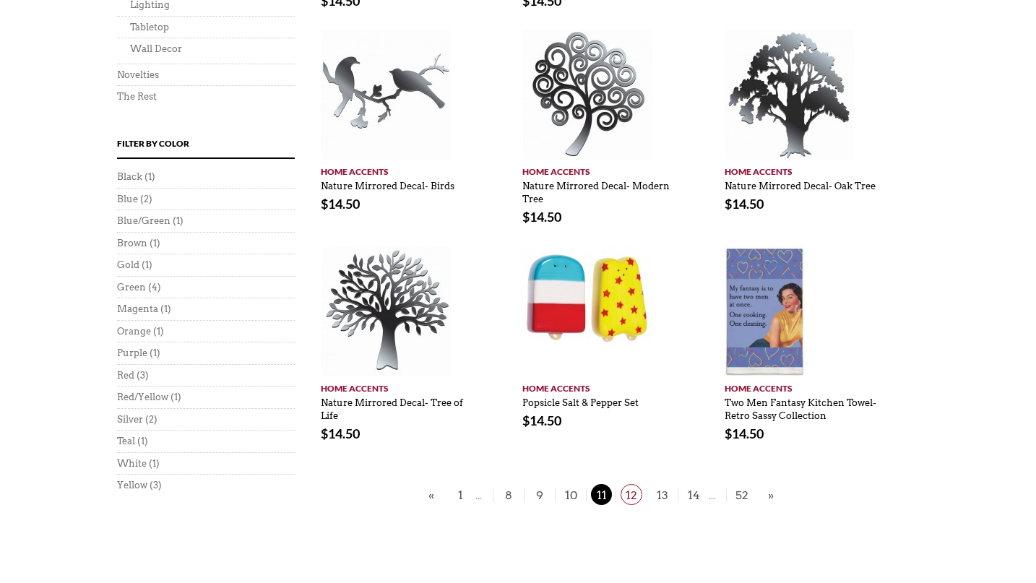
click at [633, 494] on span "12" at bounding box center [631, 494] width 22 height 21
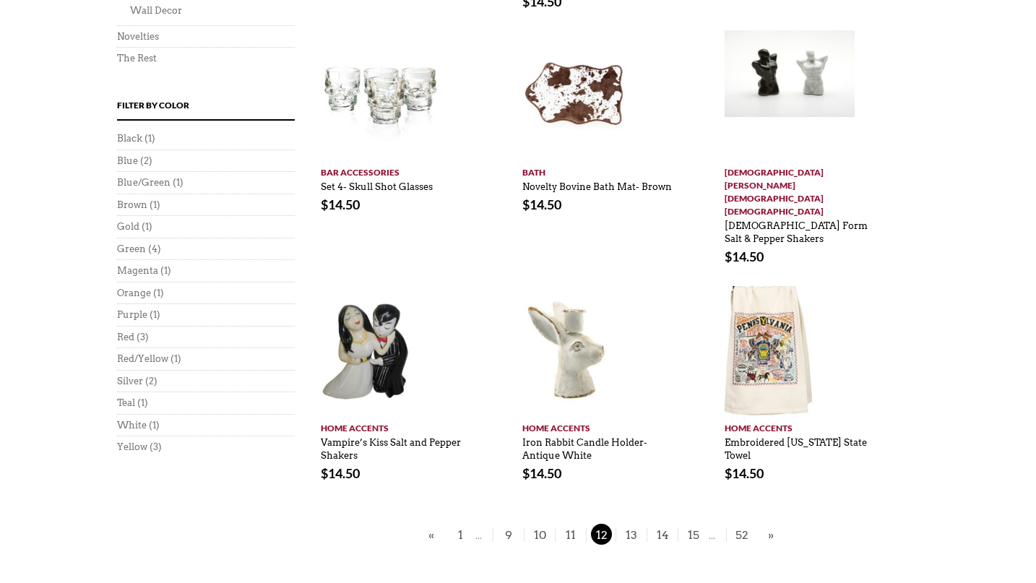
scroll to position [772, 0]
click at [633, 523] on span "13" at bounding box center [631, 533] width 22 height 21
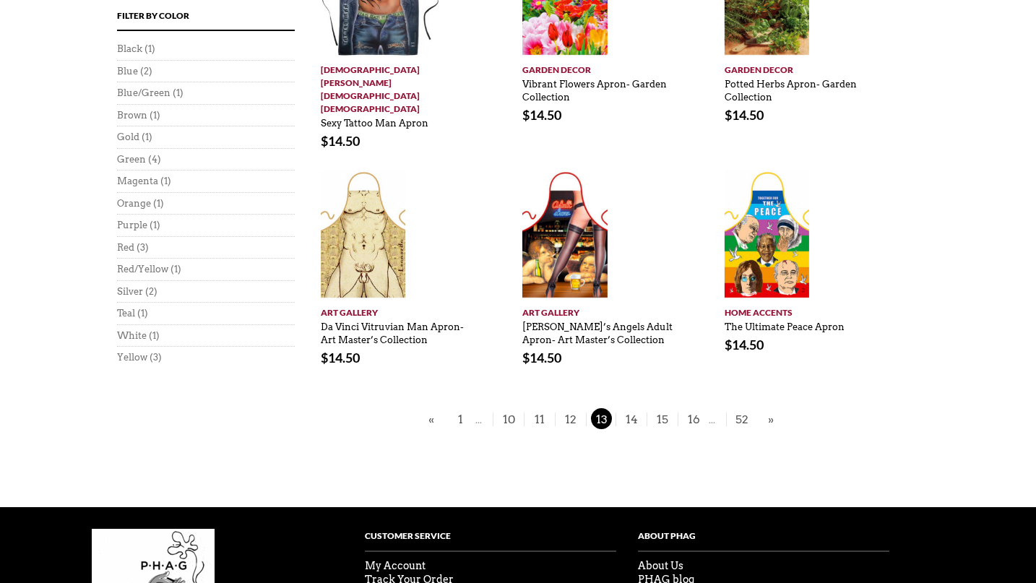
scroll to position [870, 0]
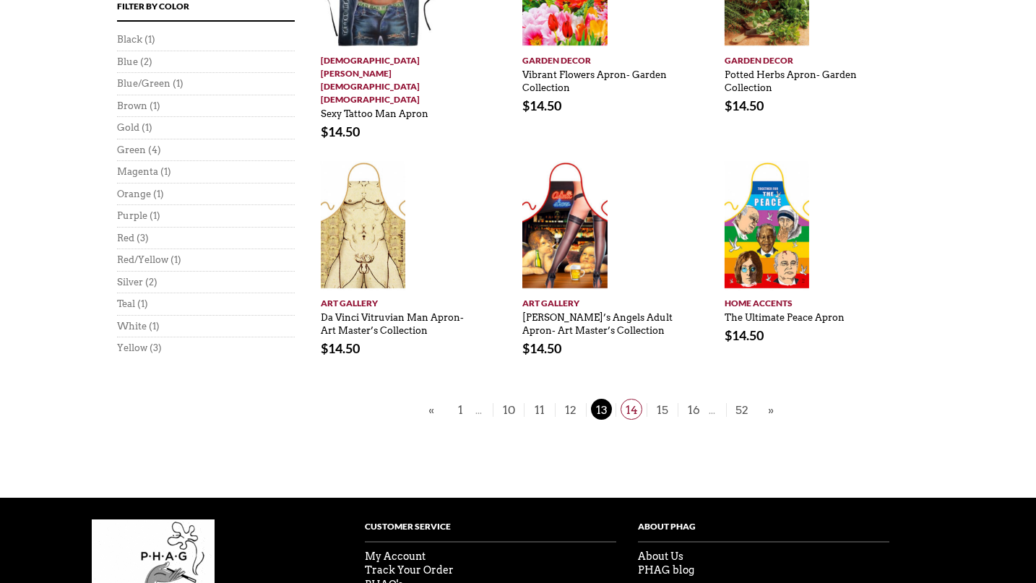
click at [631, 399] on span "14" at bounding box center [631, 409] width 22 height 21
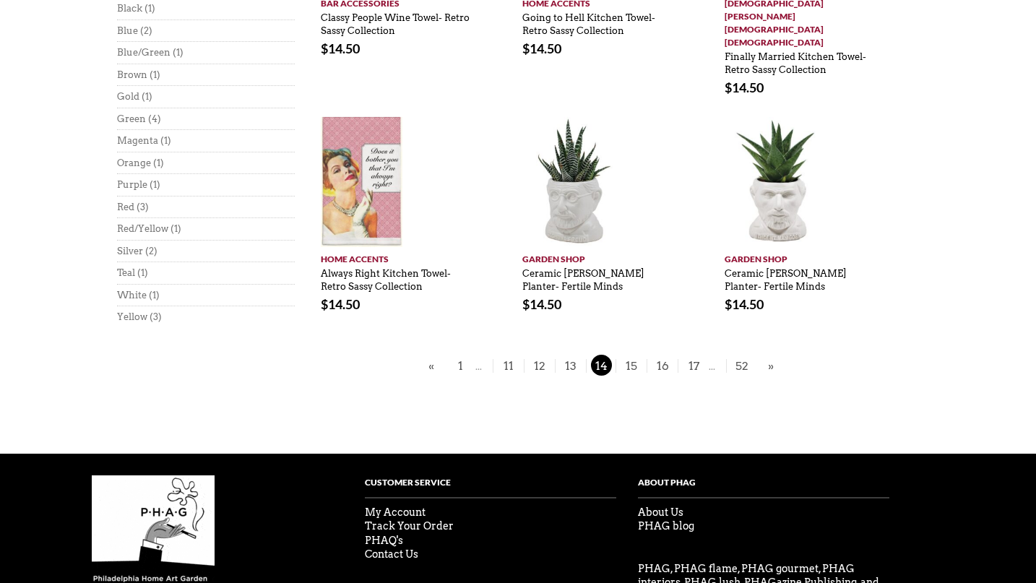
scroll to position [909, 0]
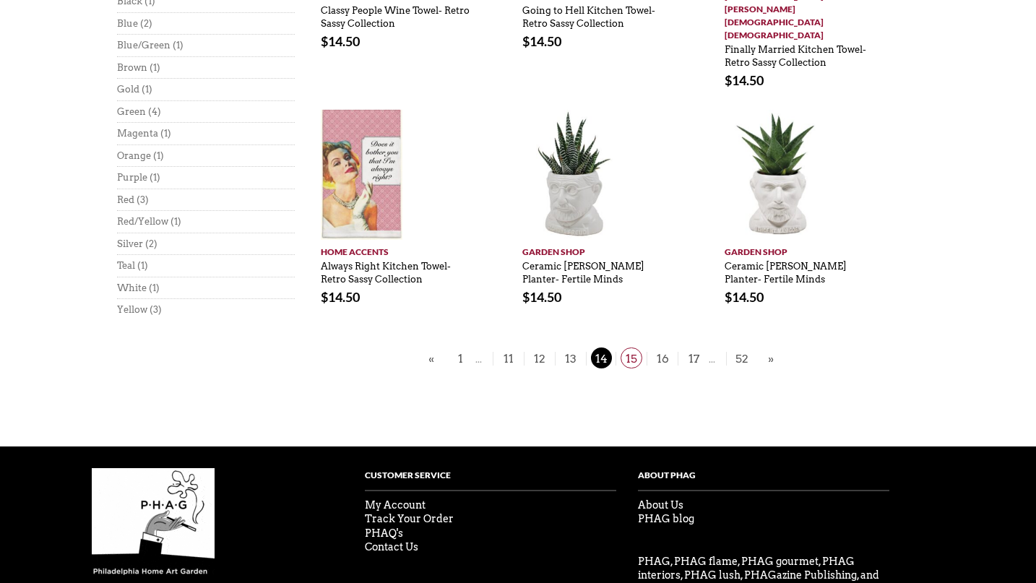
click at [630, 347] on span "15" at bounding box center [631, 357] width 22 height 21
click at [631, 347] on span "15" at bounding box center [631, 357] width 22 height 21
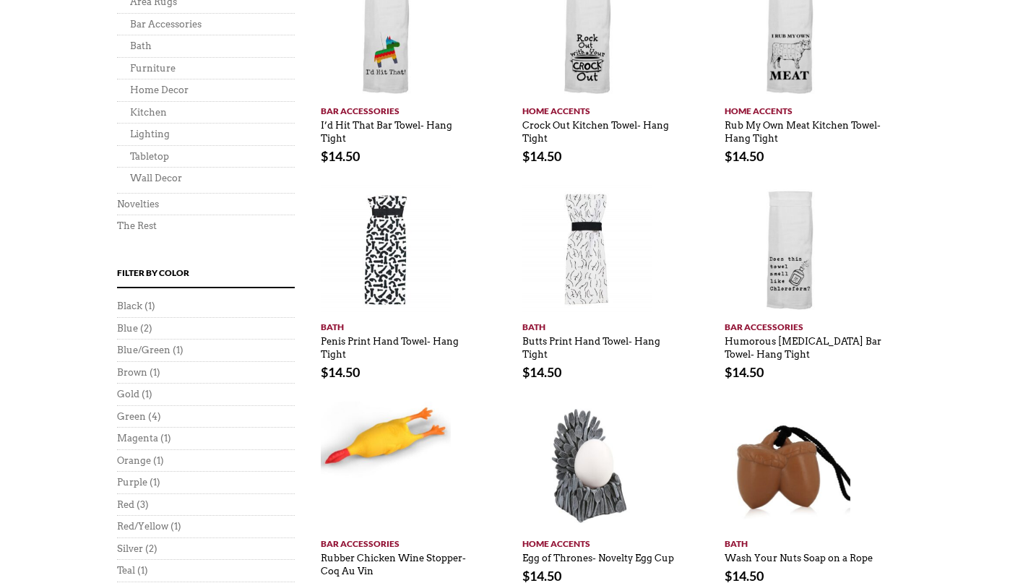
scroll to position [719, 0]
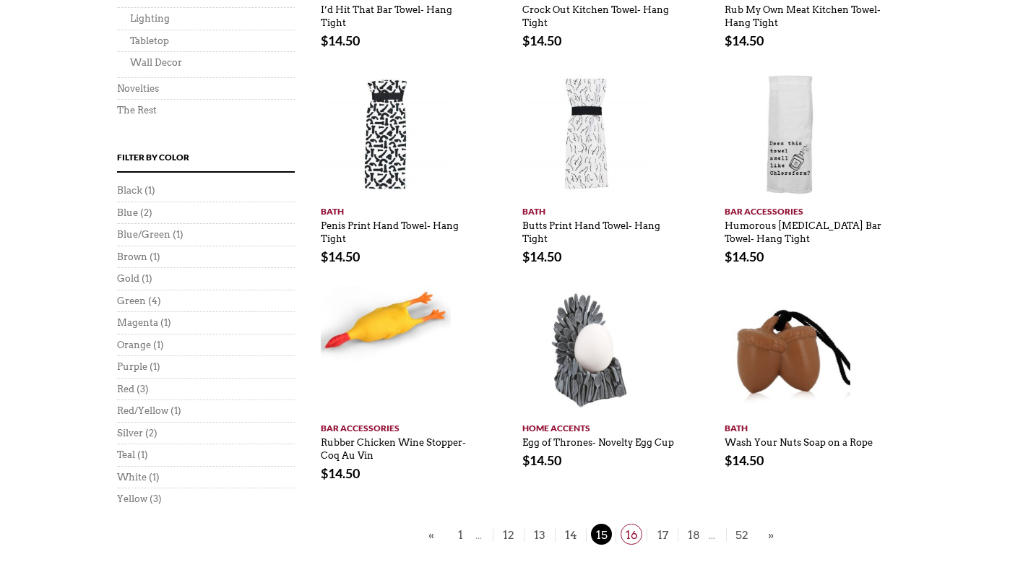
click at [629, 524] on span "16" at bounding box center [631, 534] width 22 height 21
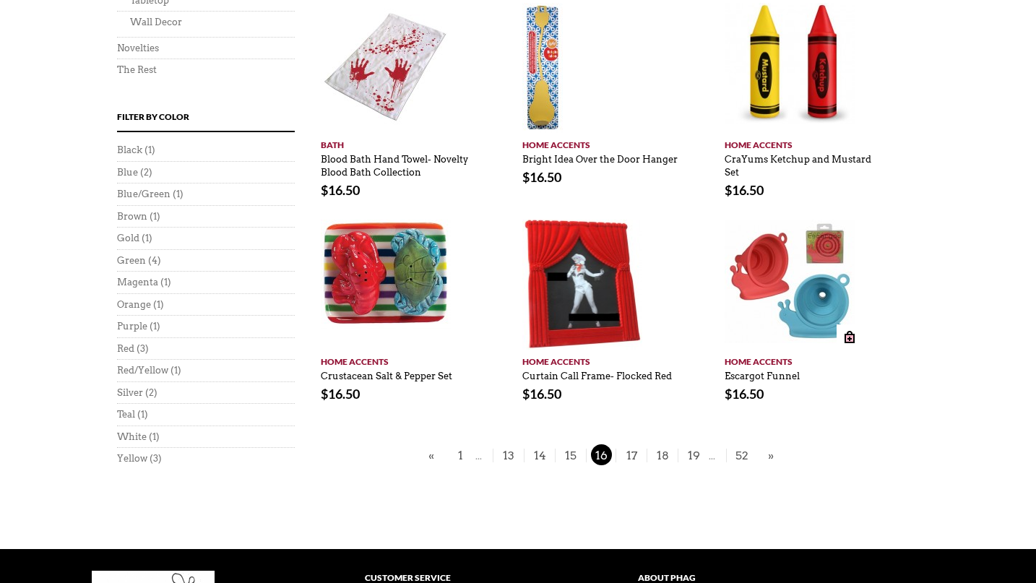
scroll to position [795, 0]
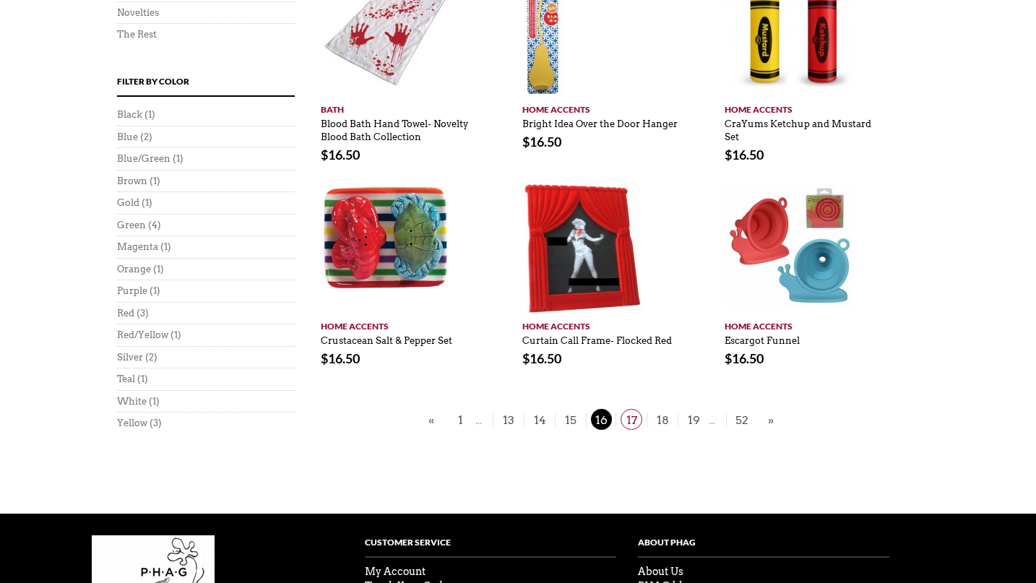
click at [631, 415] on span "17" at bounding box center [631, 419] width 22 height 21
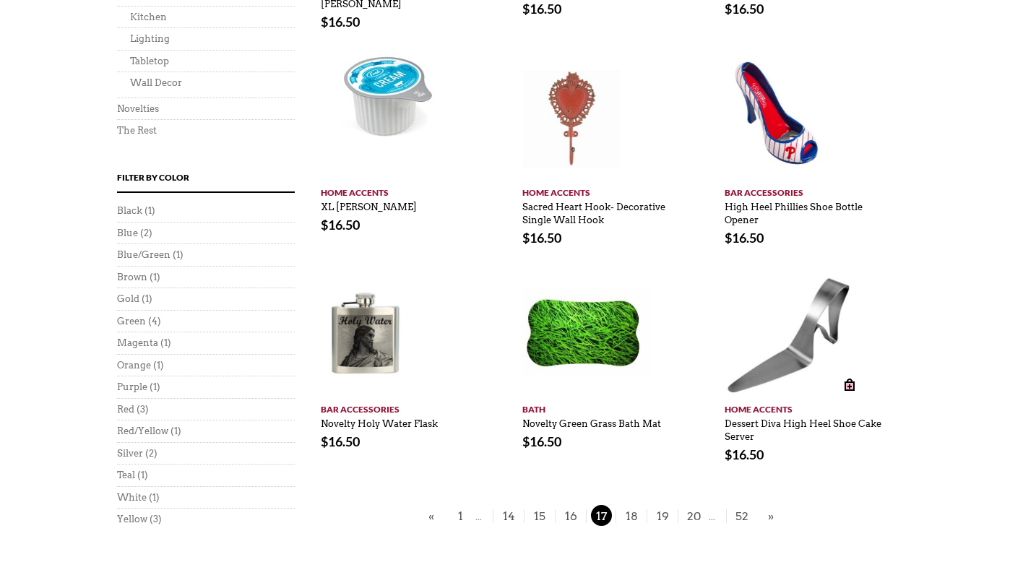
scroll to position [700, 0]
click at [633, 504] on span "18" at bounding box center [631, 514] width 22 height 21
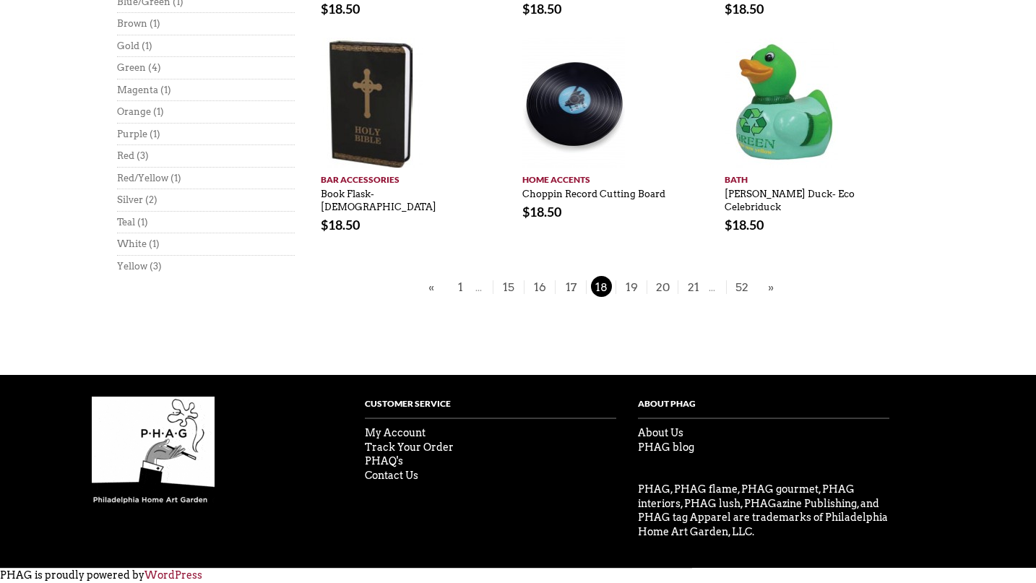
scroll to position [3687, 0]
click at [498, 276] on span "15" at bounding box center [509, 286] width 22 height 21
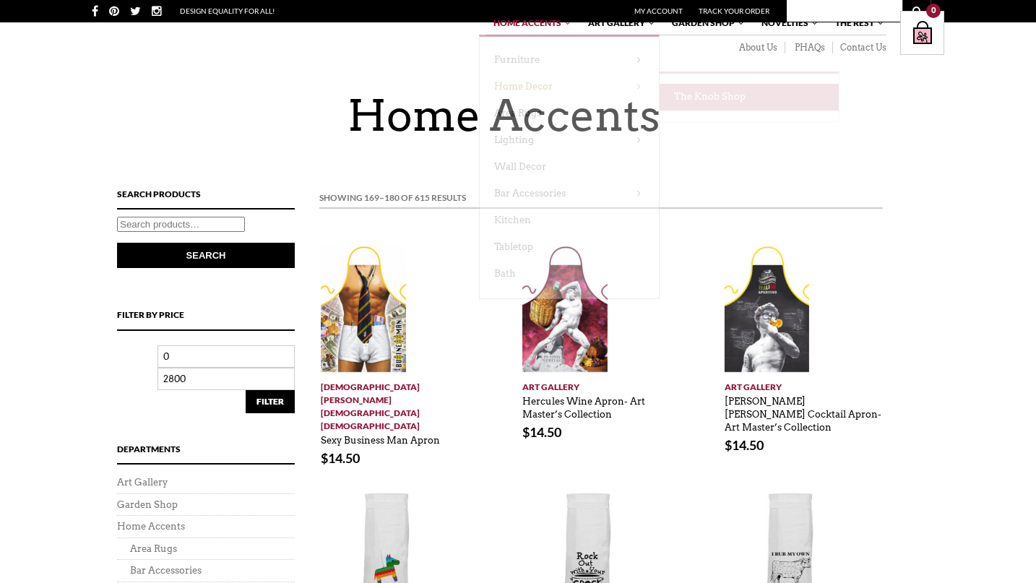
click at [659, 111] on link "The Knob Shop" at bounding box center [748, 97] width 179 height 27
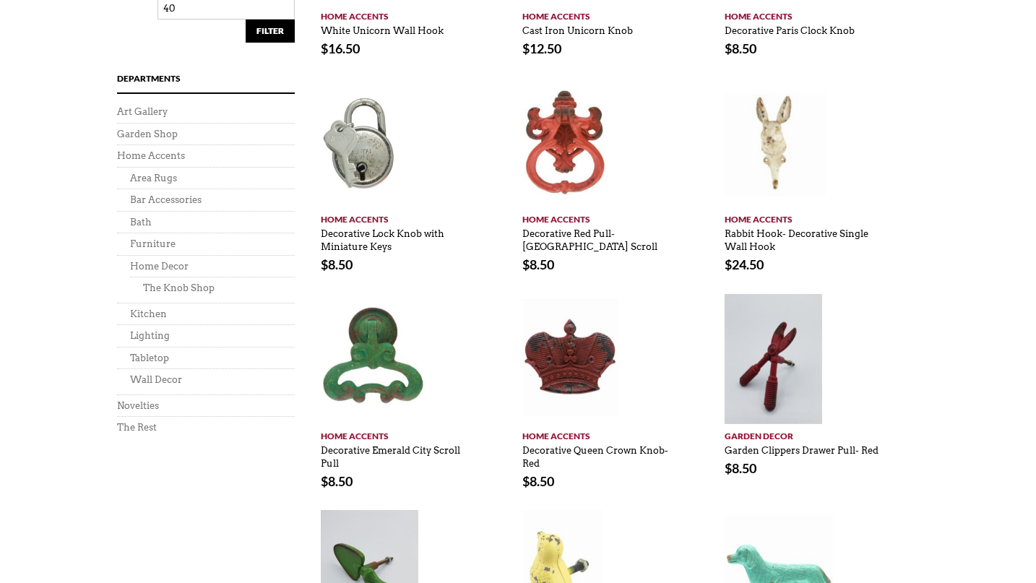
scroll to position [607, 0]
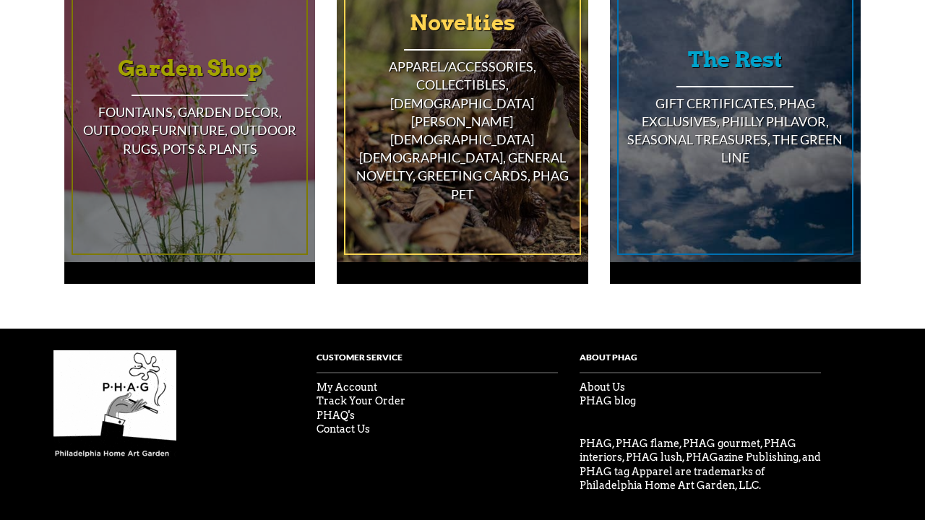
scroll to position [1314, 0]
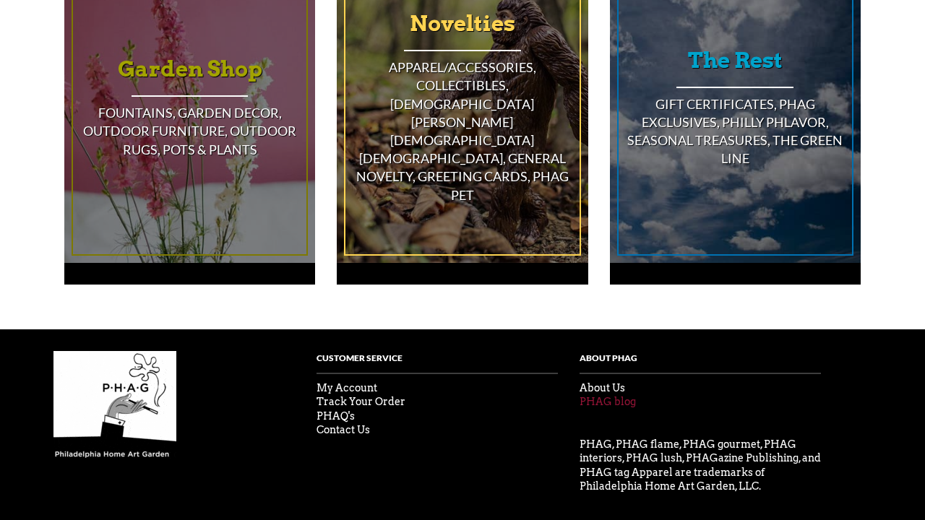
click at [605, 396] on link "PHAG blog" at bounding box center [607, 402] width 56 height 12
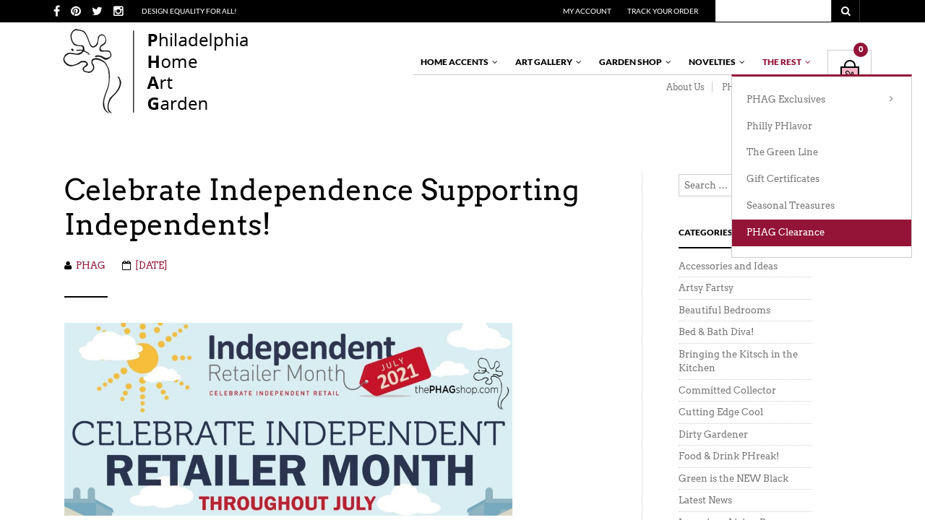
click at [786, 222] on link "PHAG Clearance" at bounding box center [821, 233] width 179 height 27
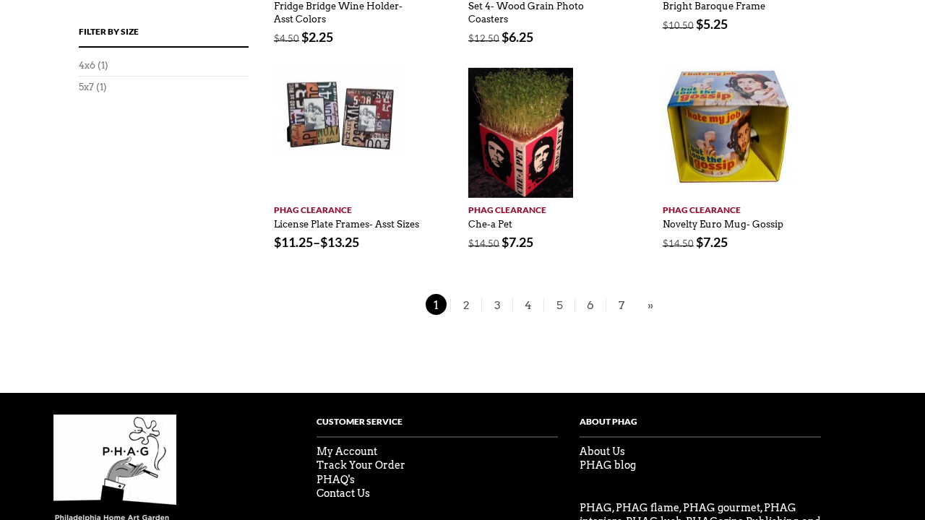
scroll to position [1146, 0]
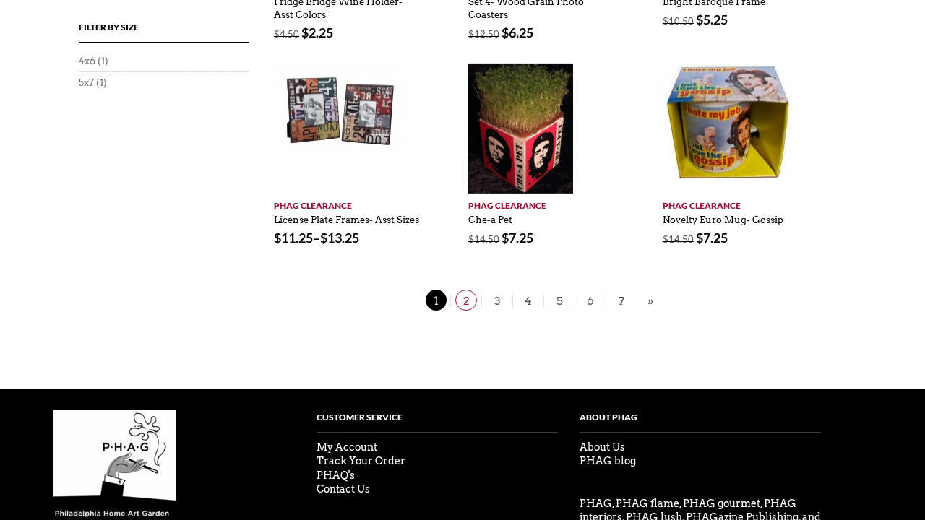
click at [465, 300] on span "2" at bounding box center [466, 300] width 22 height 21
